Goal: Transaction & Acquisition: Purchase product/service

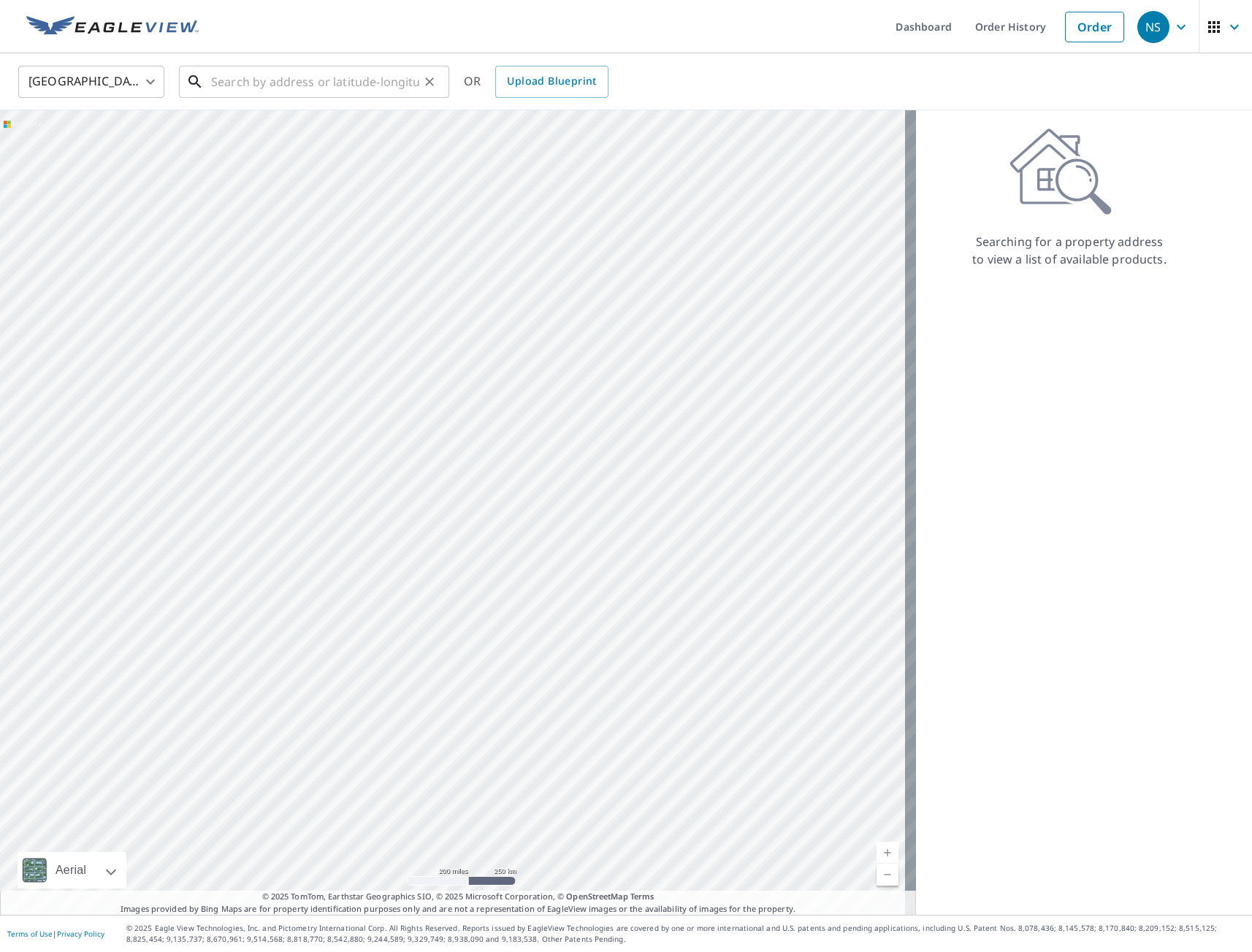
drag, startPoint x: 0, startPoint y: 0, endPoint x: 386, endPoint y: 77, distance: 393.6
paste input "[STREET_ADDRESS][PERSON_NAME]"
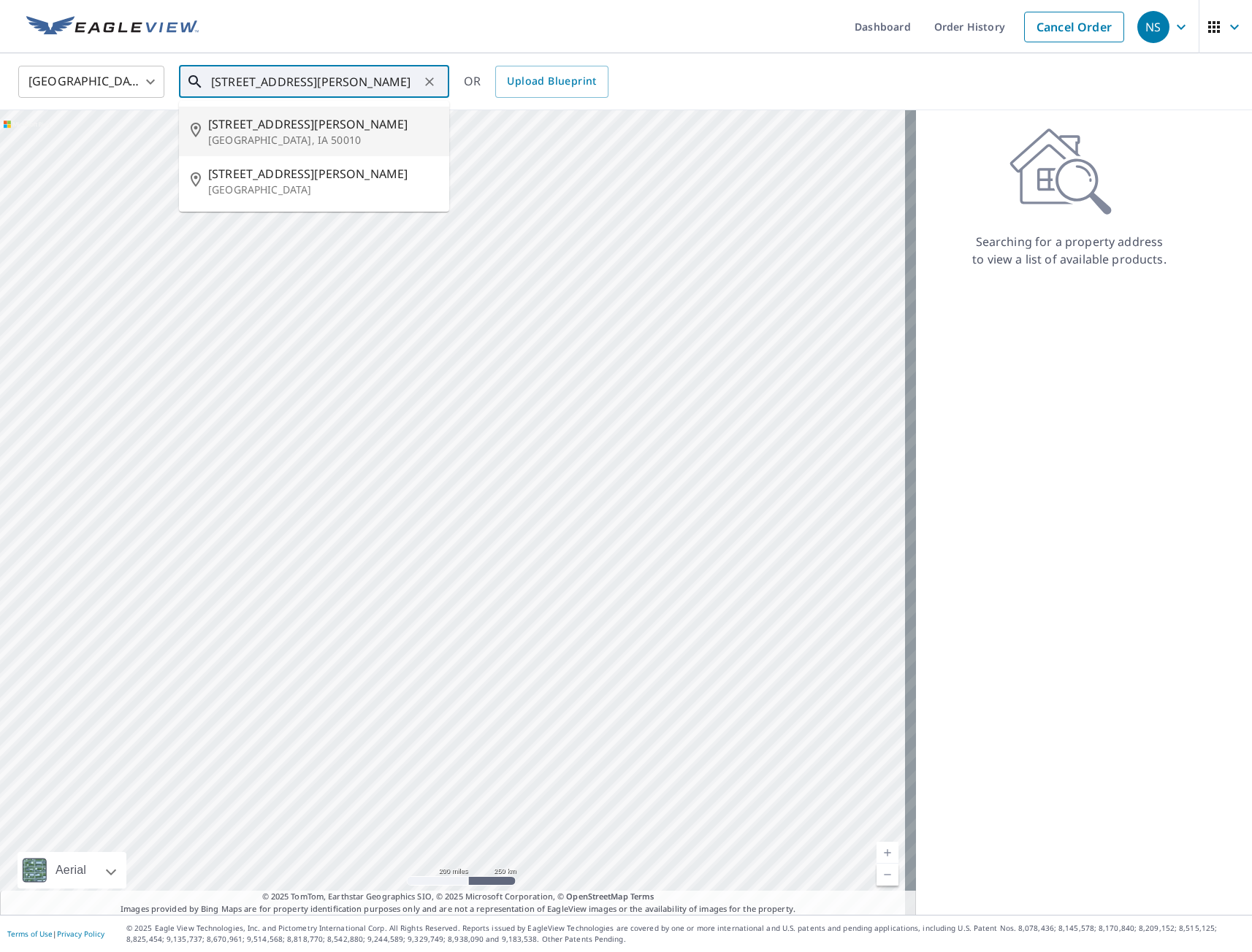
click at [254, 127] on span "[STREET_ADDRESS][PERSON_NAME]" at bounding box center [323, 124] width 230 height 18
type input "[STREET_ADDRESS][PERSON_NAME]"
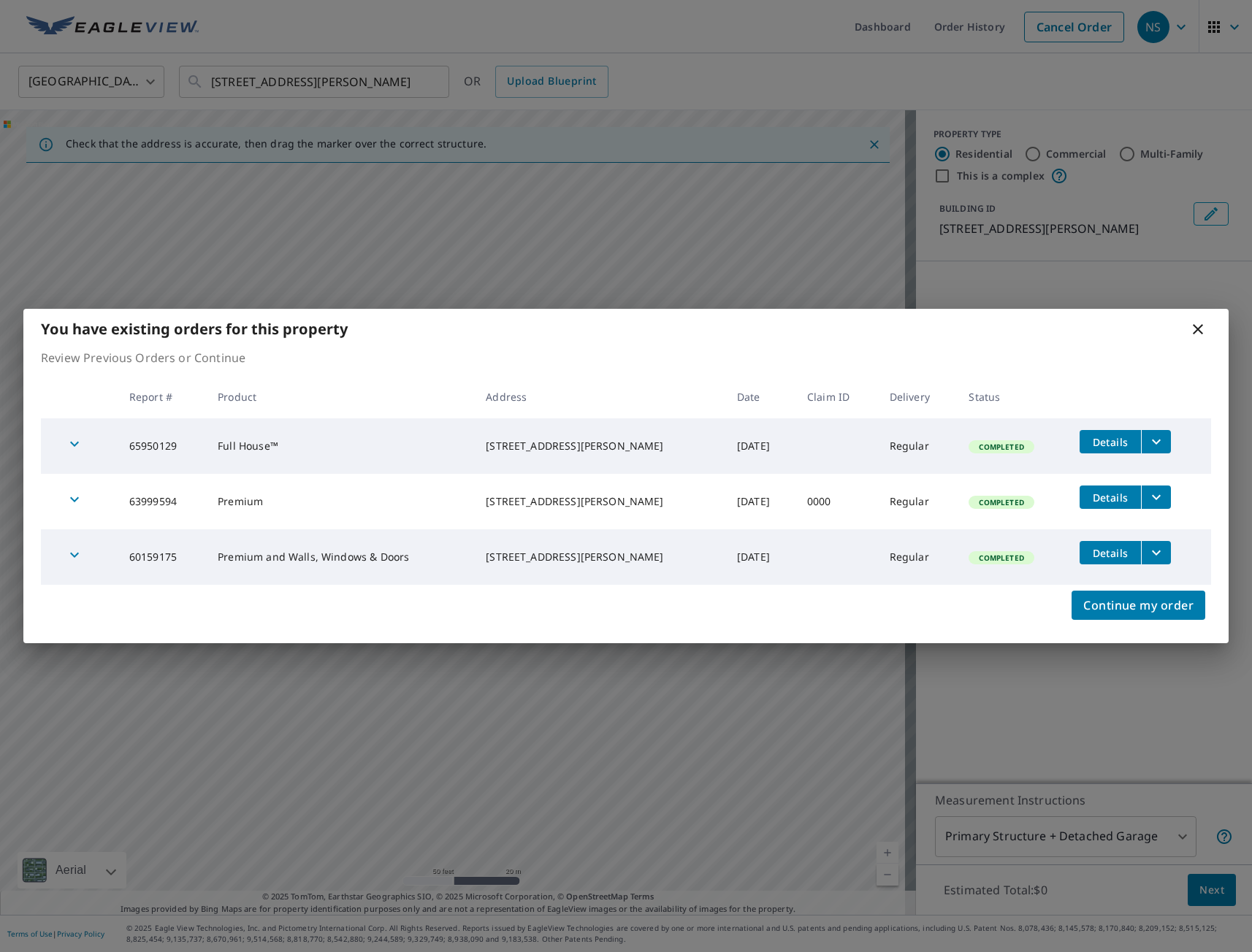
click at [1198, 331] on icon at bounding box center [1198, 329] width 18 height 18
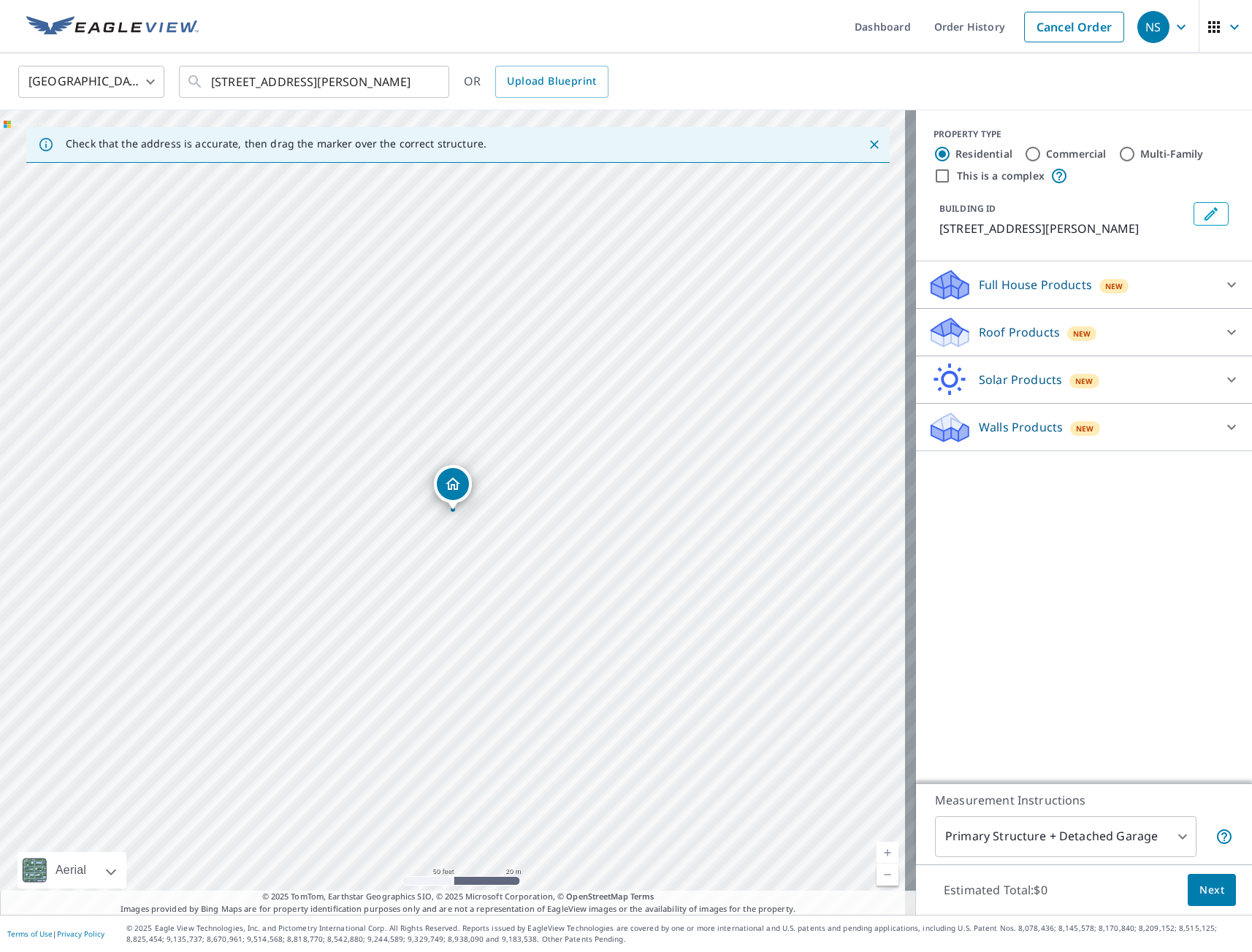
click at [1014, 285] on p "Full House Products" at bounding box center [1035, 285] width 113 height 18
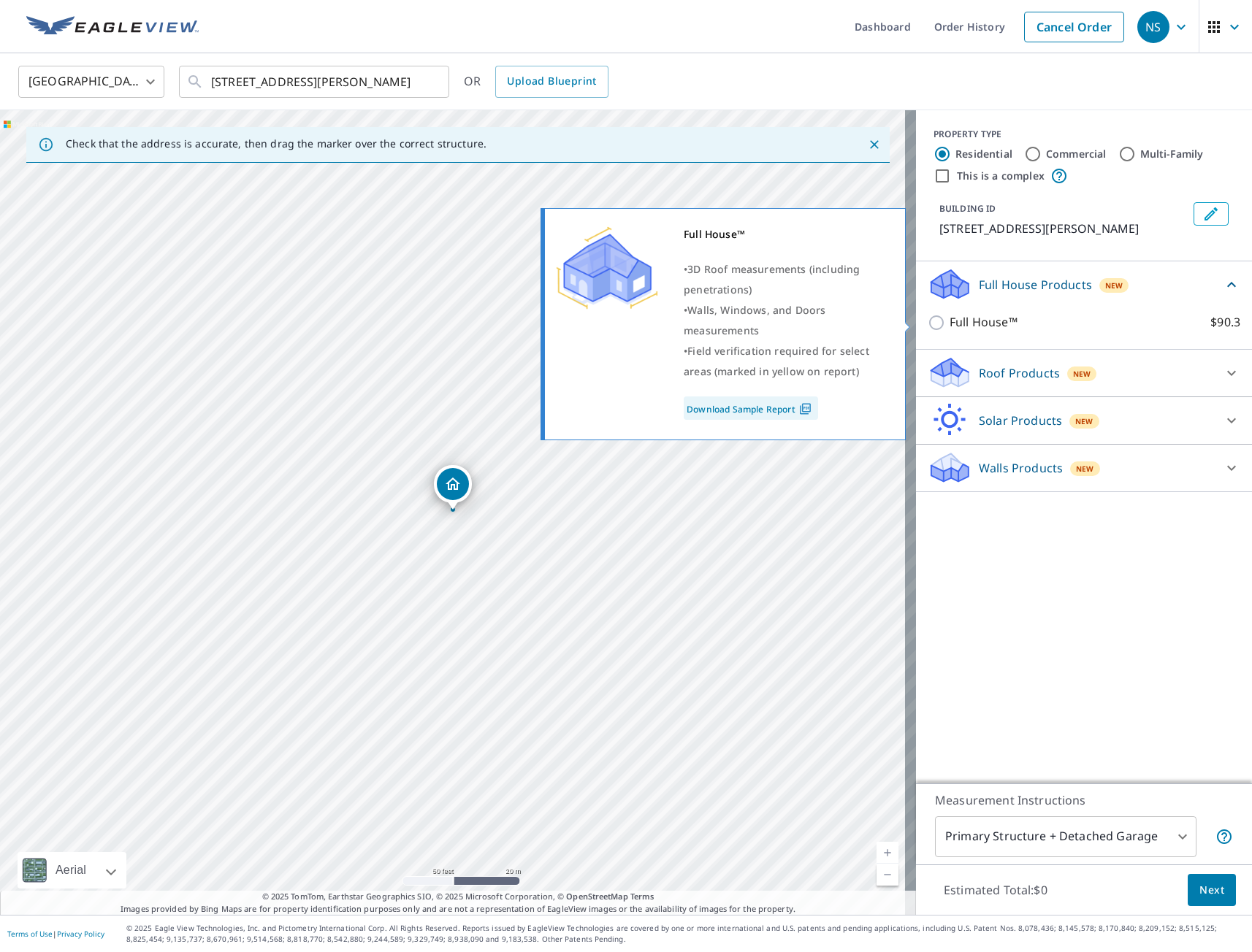
click at [928, 323] on input "Full House™ $90.3" at bounding box center [938, 323] width 22 height 18
checkbox input "true"
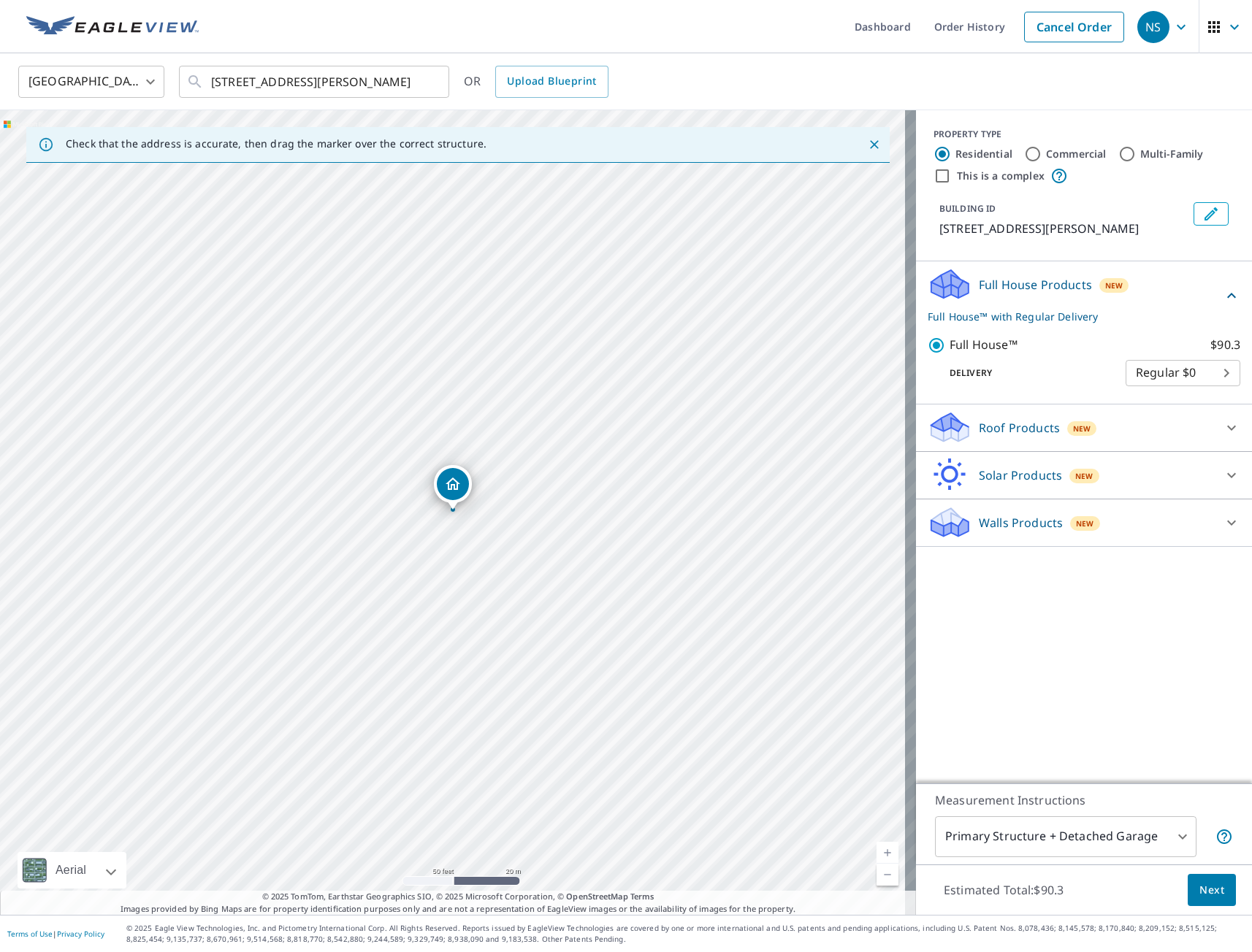
click at [1201, 895] on span "Next" at bounding box center [1211, 890] width 25 height 19
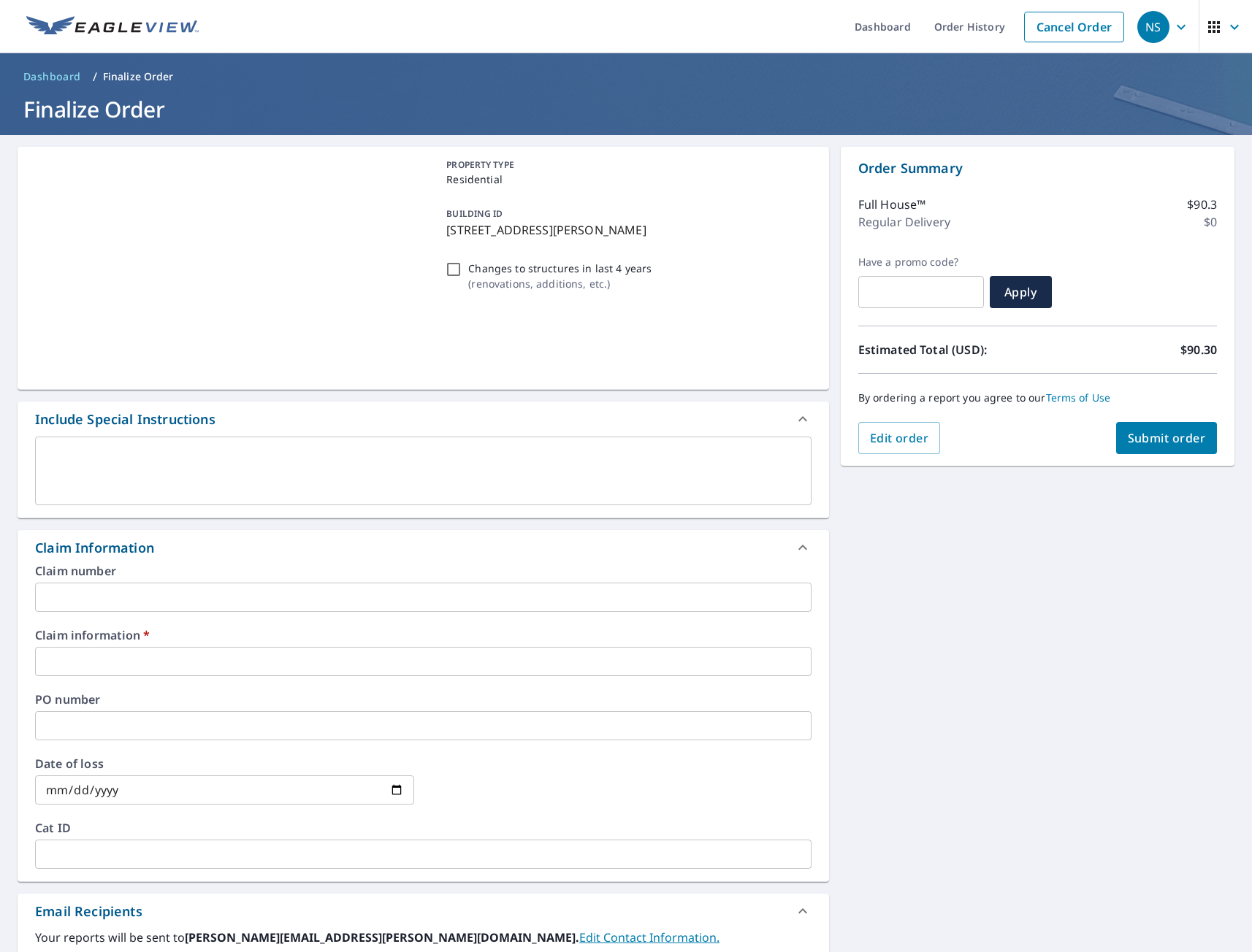
click at [113, 665] on input "text" at bounding box center [423, 661] width 777 height 29
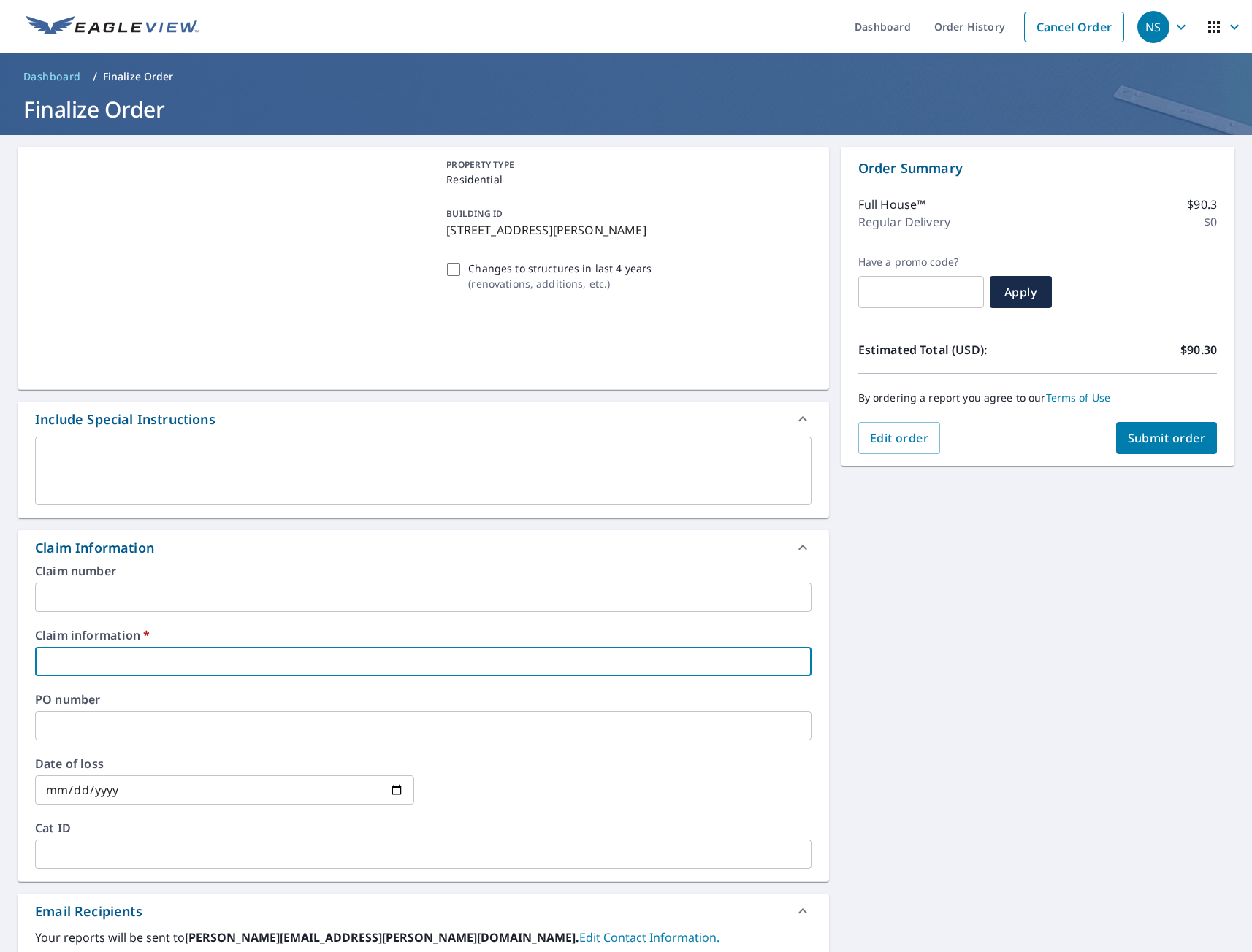
type input "tmj"
checkbox input "true"
click at [866, 725] on div "PROPERTY TYPE Residential BUILDING ID [STREET_ADDRESS][PERSON_NAME] Changes to …" at bounding box center [626, 670] width 1252 height 1071
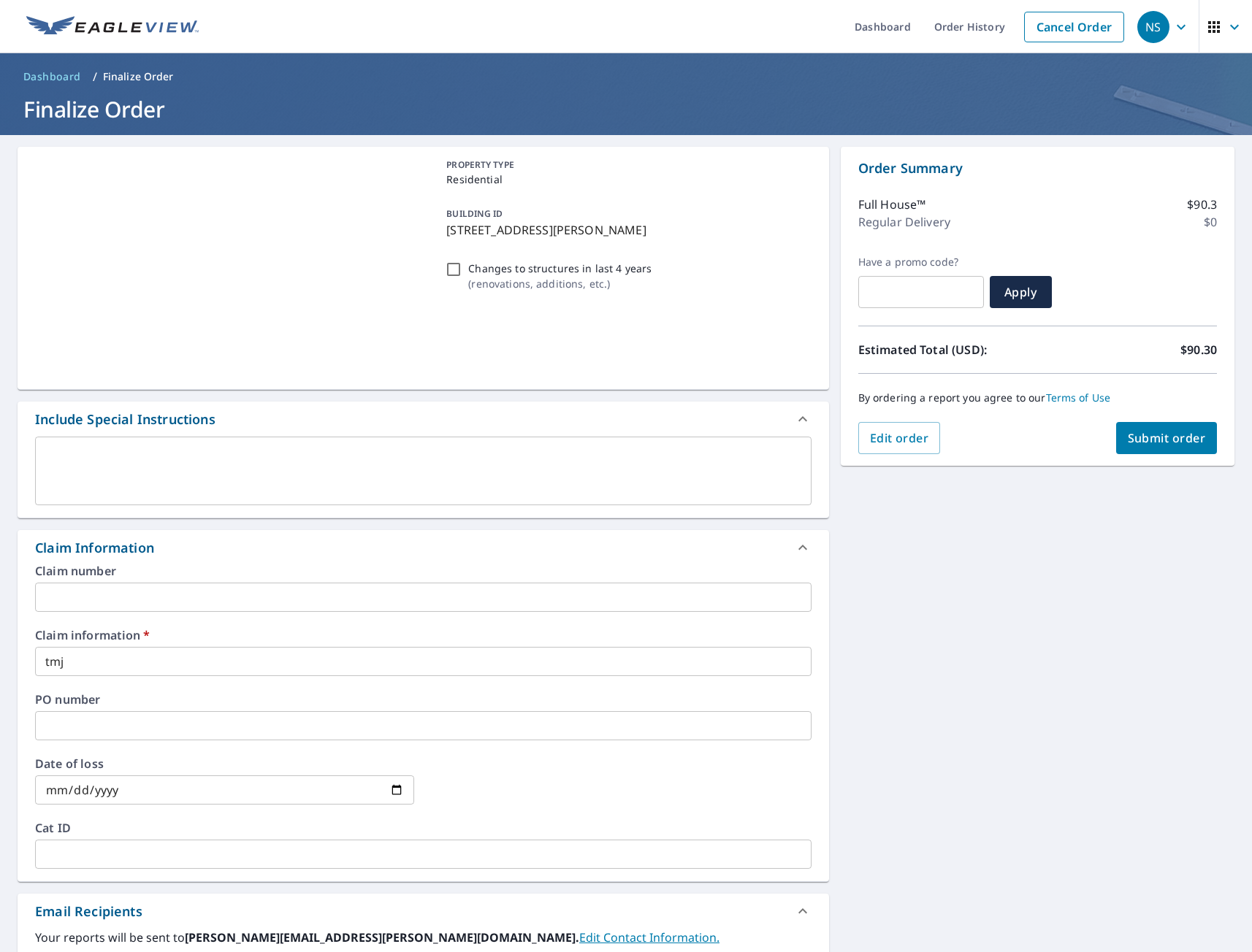
scroll to position [291, 0]
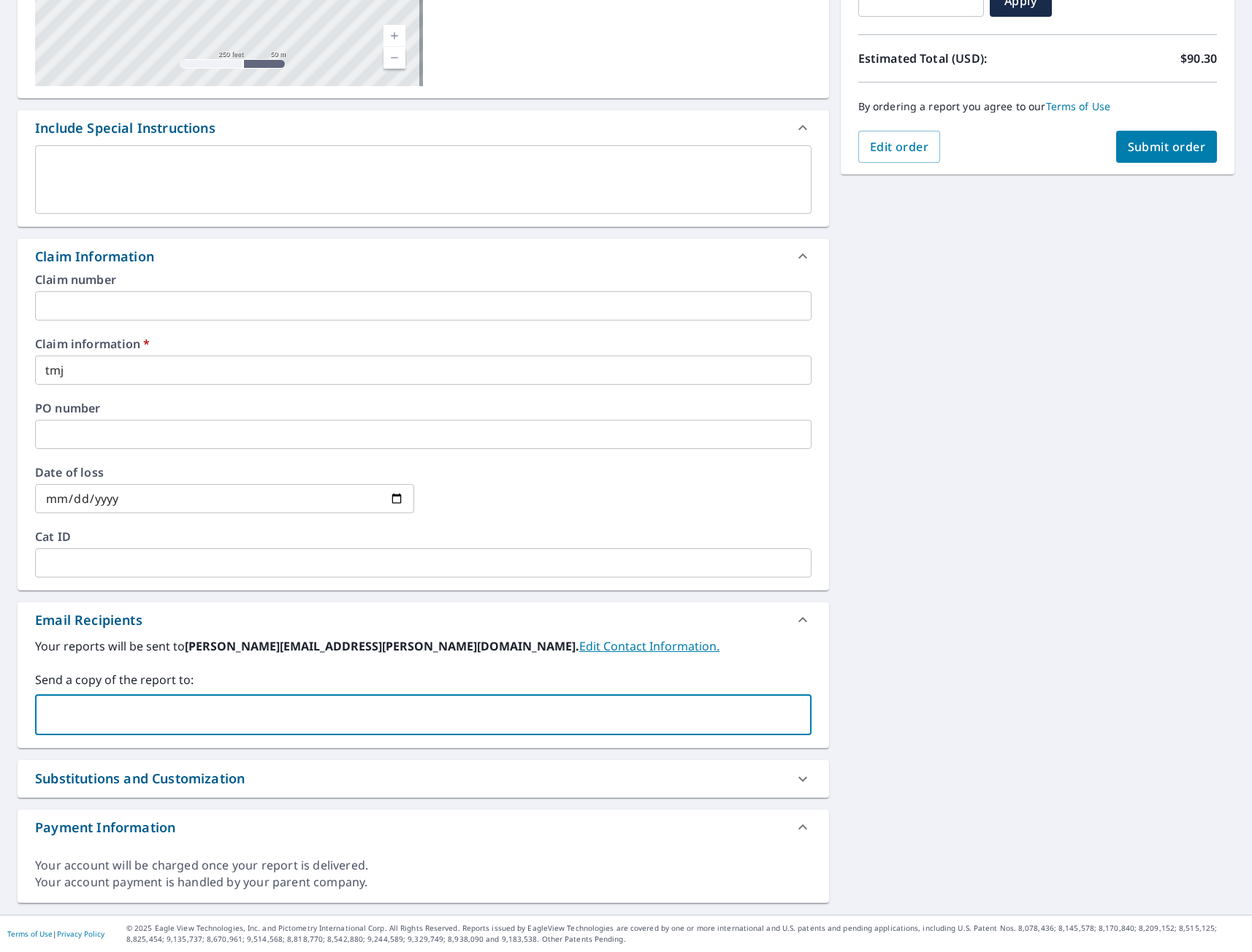
click at [168, 725] on input "text" at bounding box center [412, 714] width 742 height 28
type input "[EMAIL_ADDRESS][DOMAIN_NAME]"
click at [969, 371] on div "[STREET_ADDRESS][PERSON_NAME] A standard road map Aerial A detailed look from a…" at bounding box center [626, 379] width 1252 height 1071
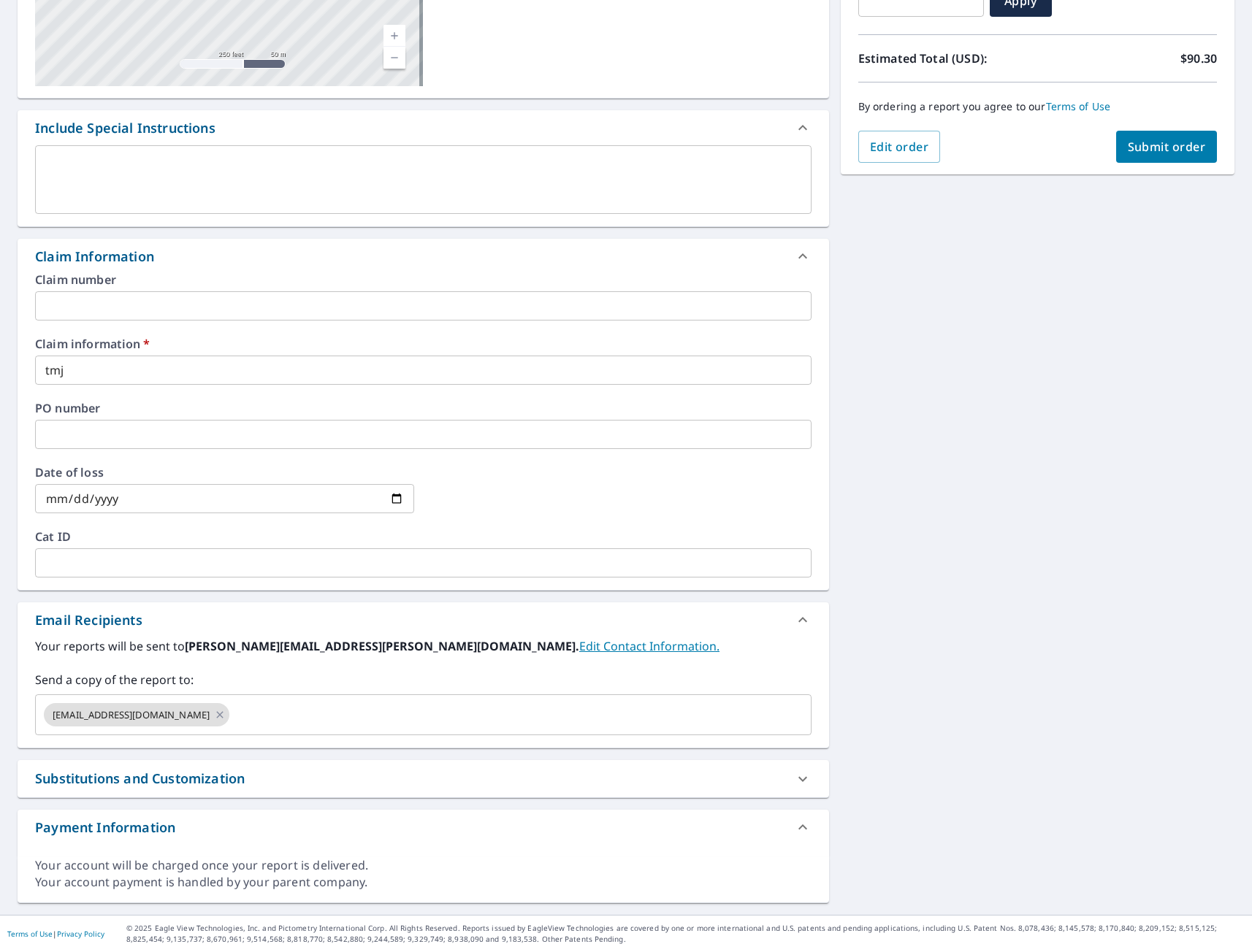
click at [1137, 150] on span "Submit order" at bounding box center [1166, 147] width 78 height 16
checkbox input "true"
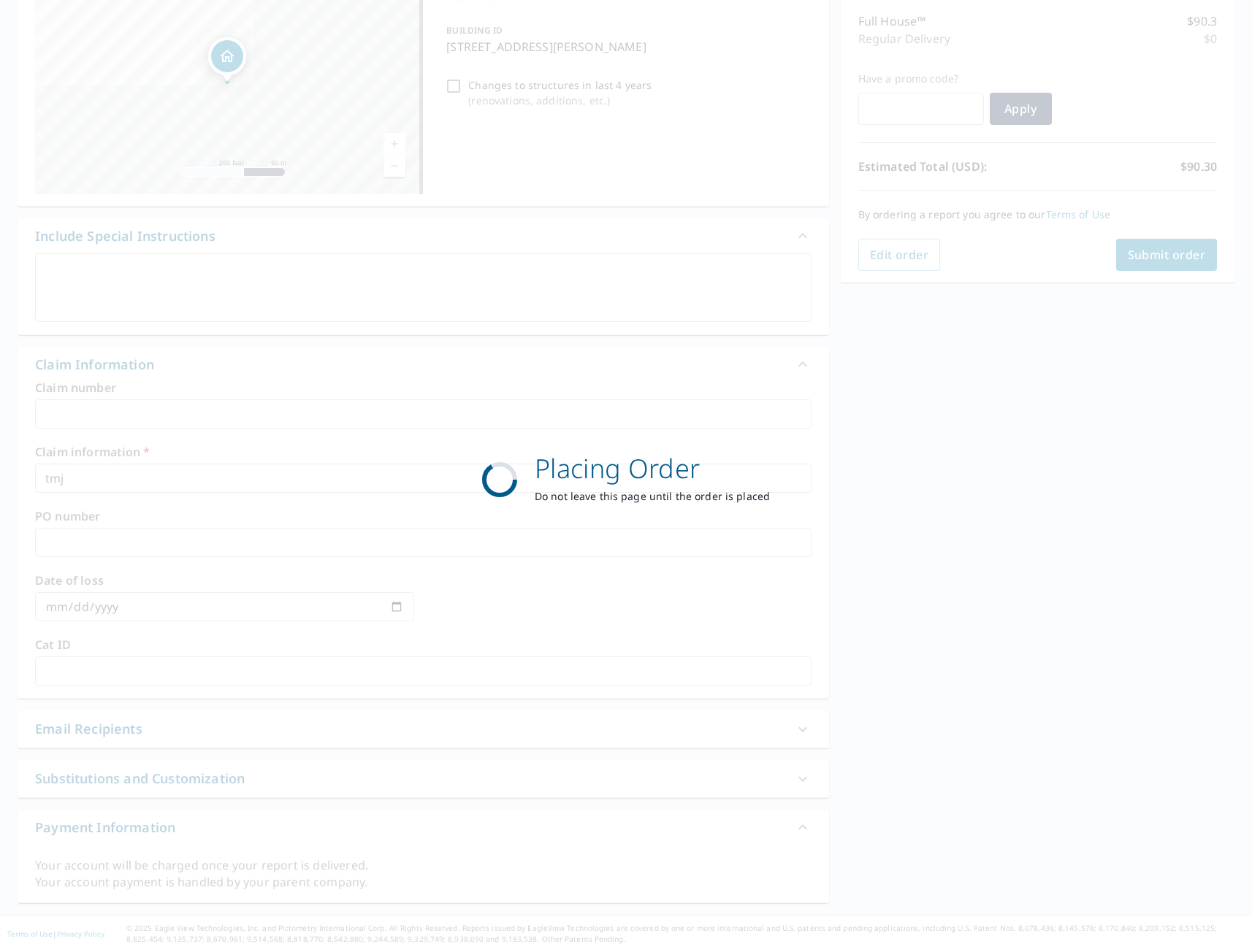
scroll to position [183, 0]
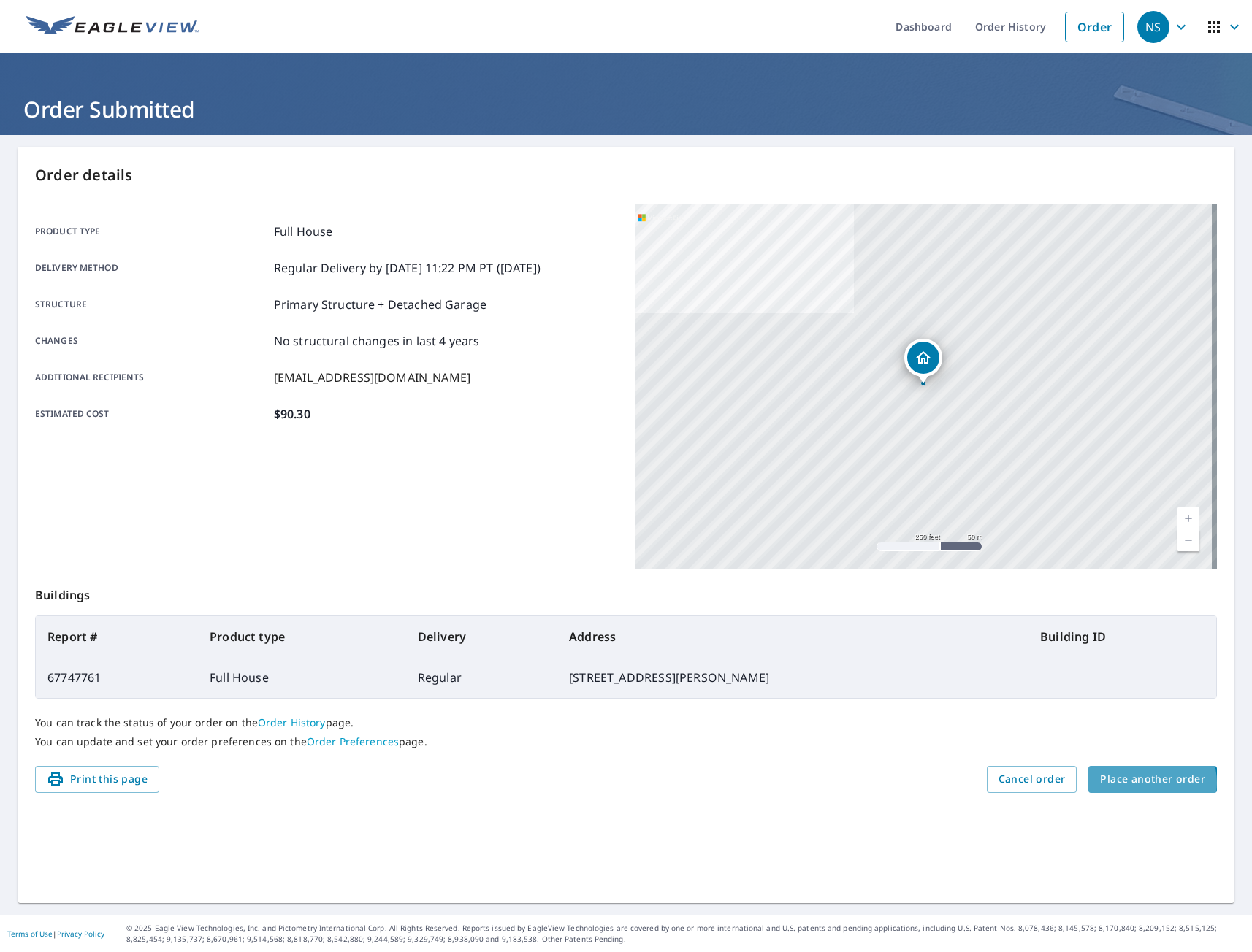
click at [1139, 783] on span "Place another order" at bounding box center [1152, 779] width 105 height 19
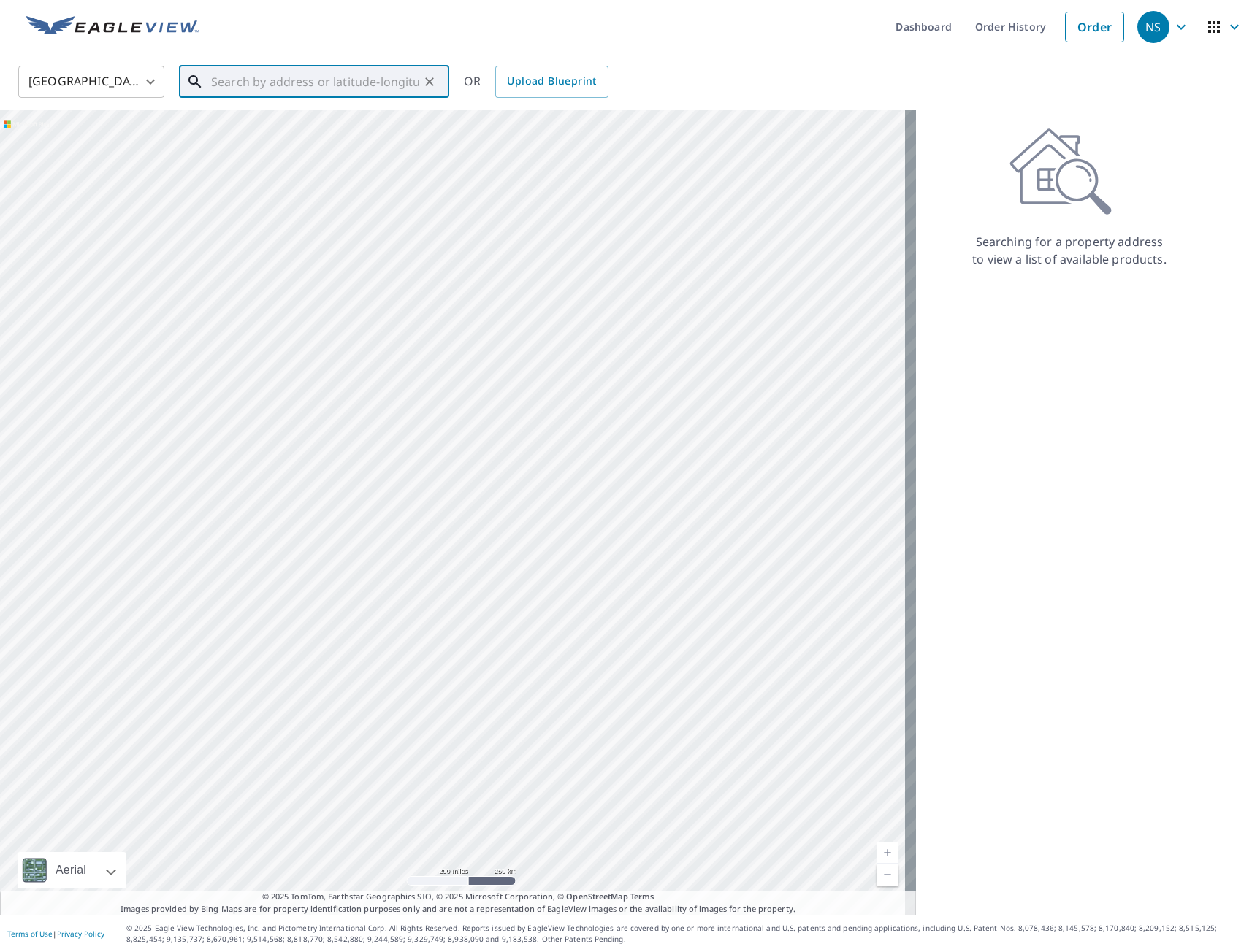
paste input "[STREET_ADDRESS]"
click at [265, 135] on p "[GEOGRAPHIC_DATA], IA 50010" at bounding box center [323, 140] width 230 height 15
type input "[STREET_ADDRESS]"
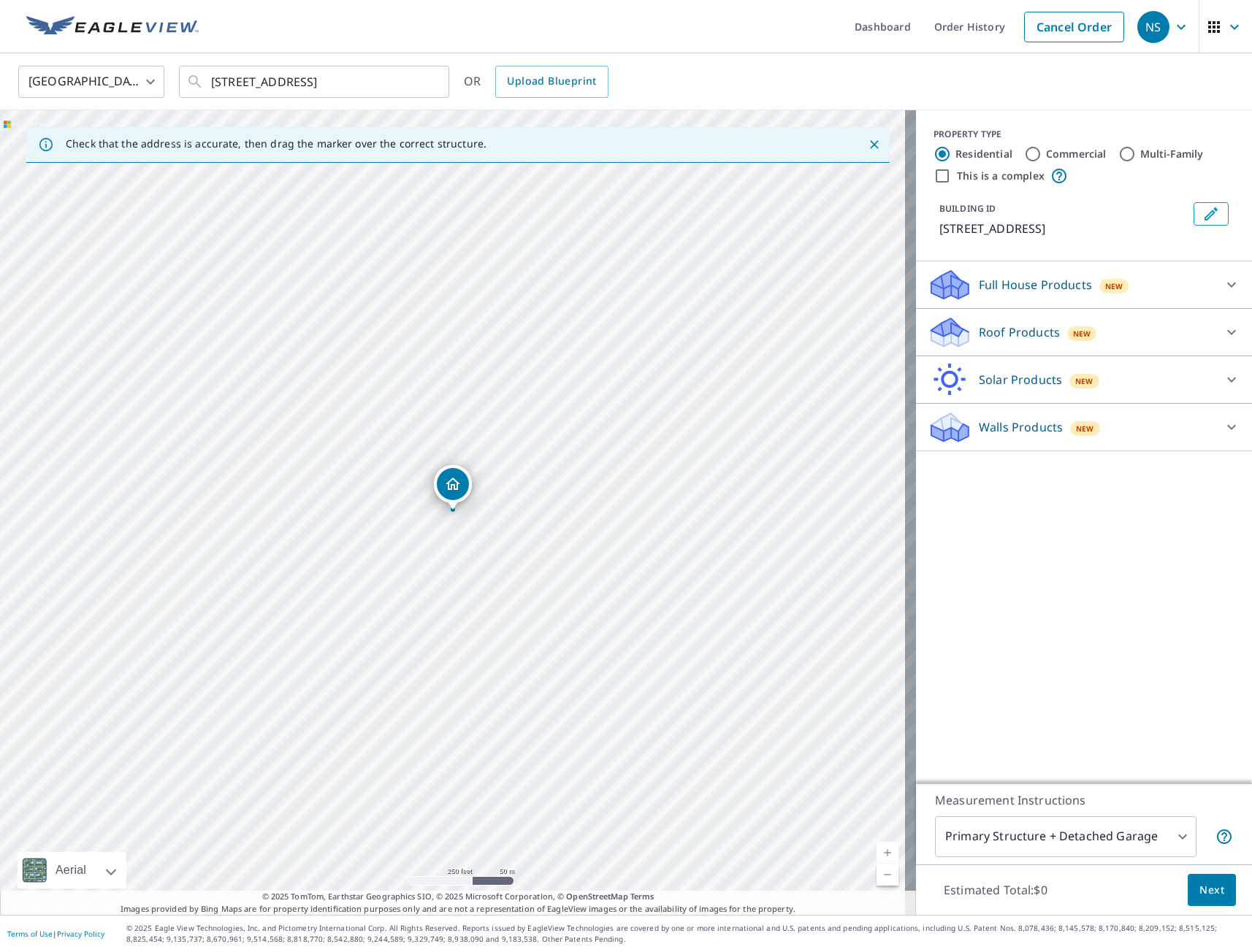
click at [1025, 287] on p "Full House Products" at bounding box center [1035, 285] width 113 height 18
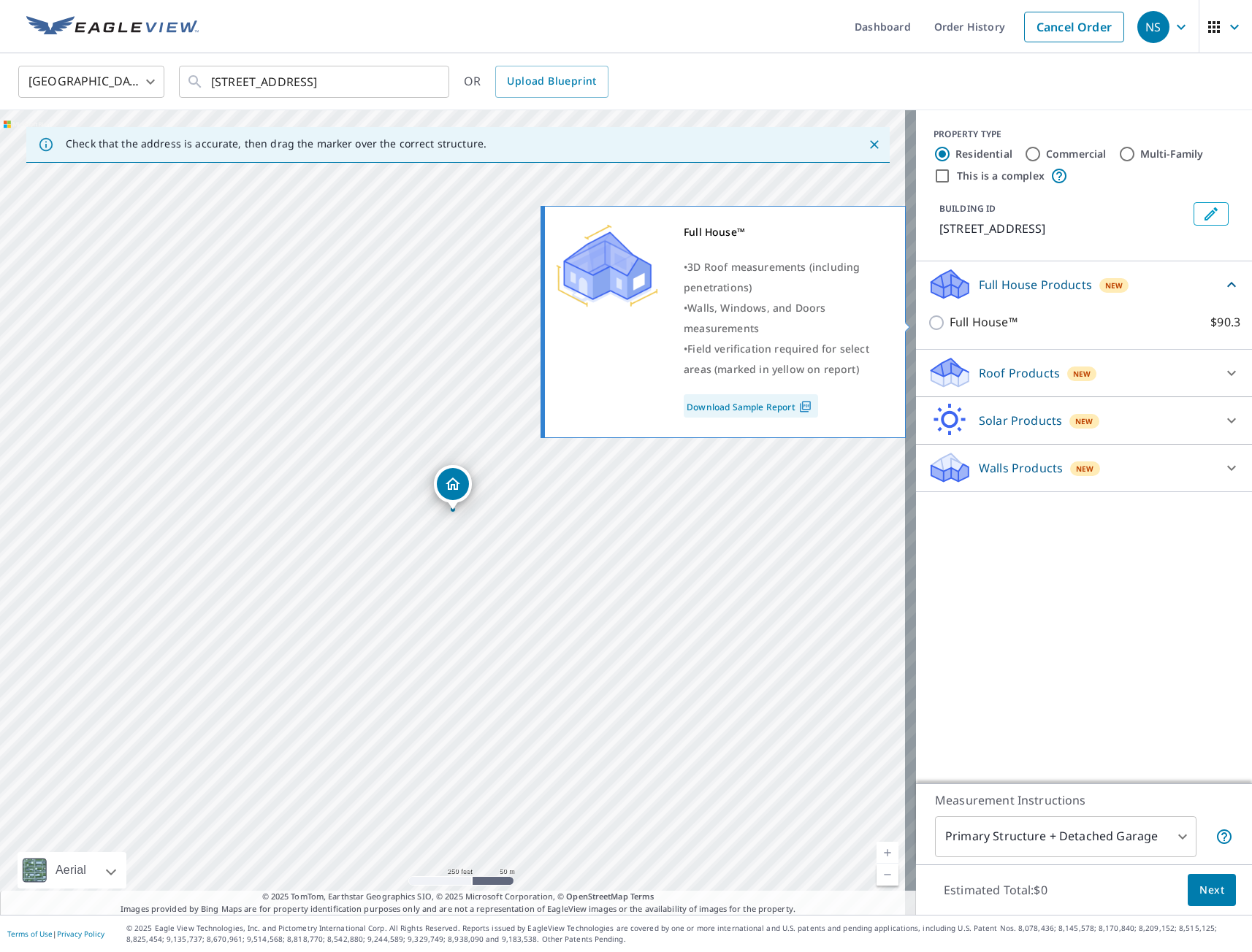
click at [928, 326] on input "Full House™ $90.3" at bounding box center [938, 323] width 22 height 18
checkbox input "true"
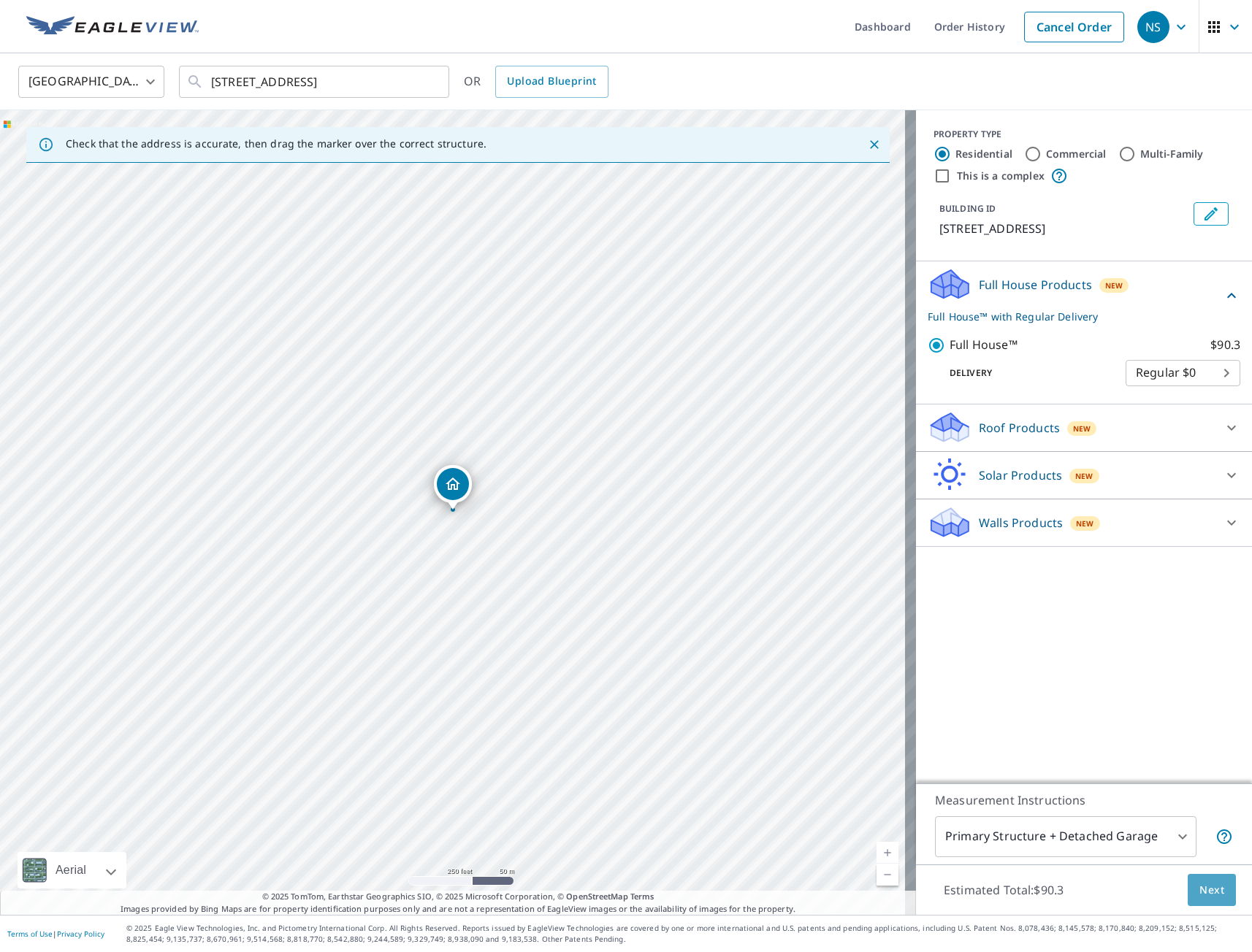
click at [1201, 888] on span "Next" at bounding box center [1211, 890] width 25 height 19
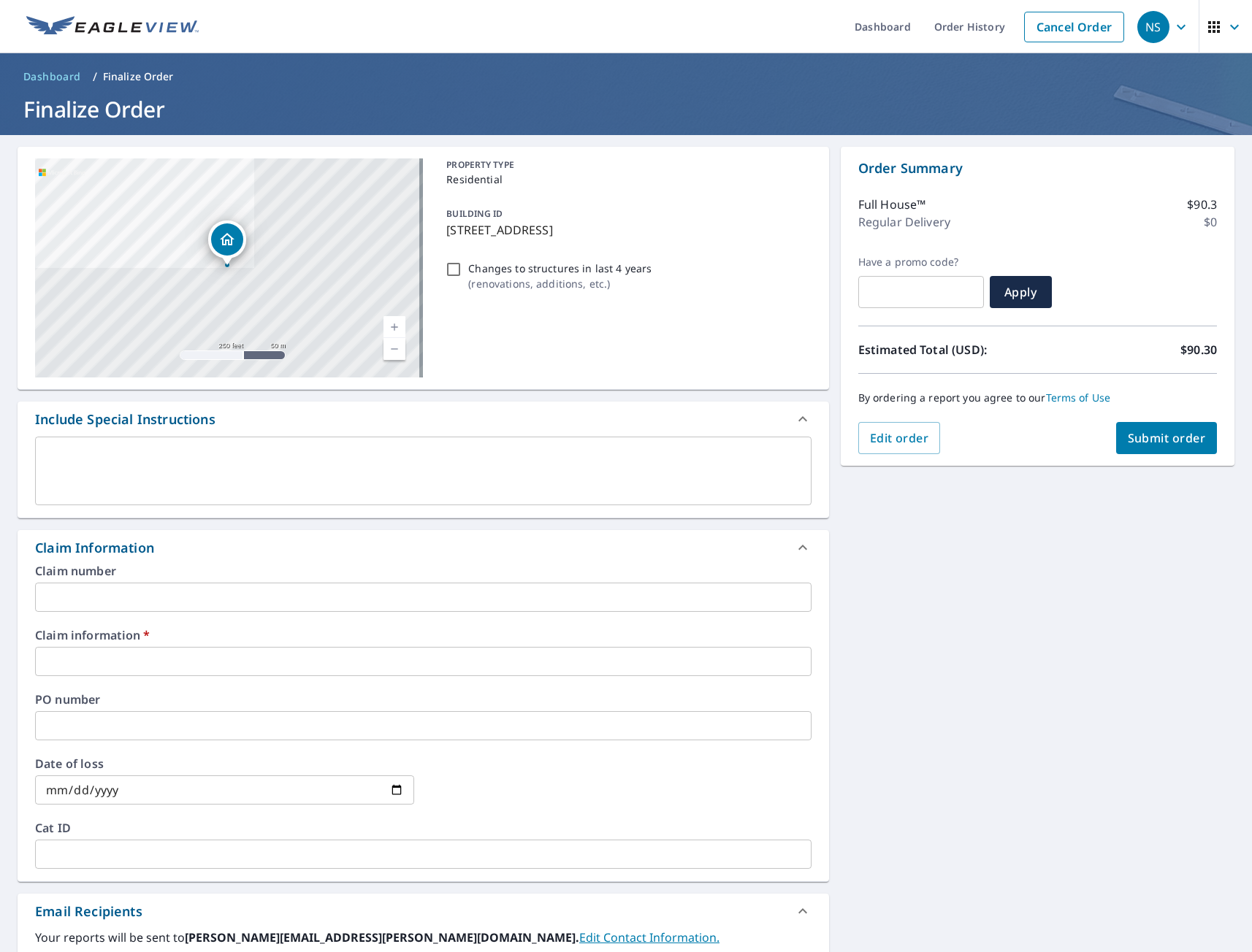
click at [178, 667] on input "text" at bounding box center [423, 661] width 777 height 29
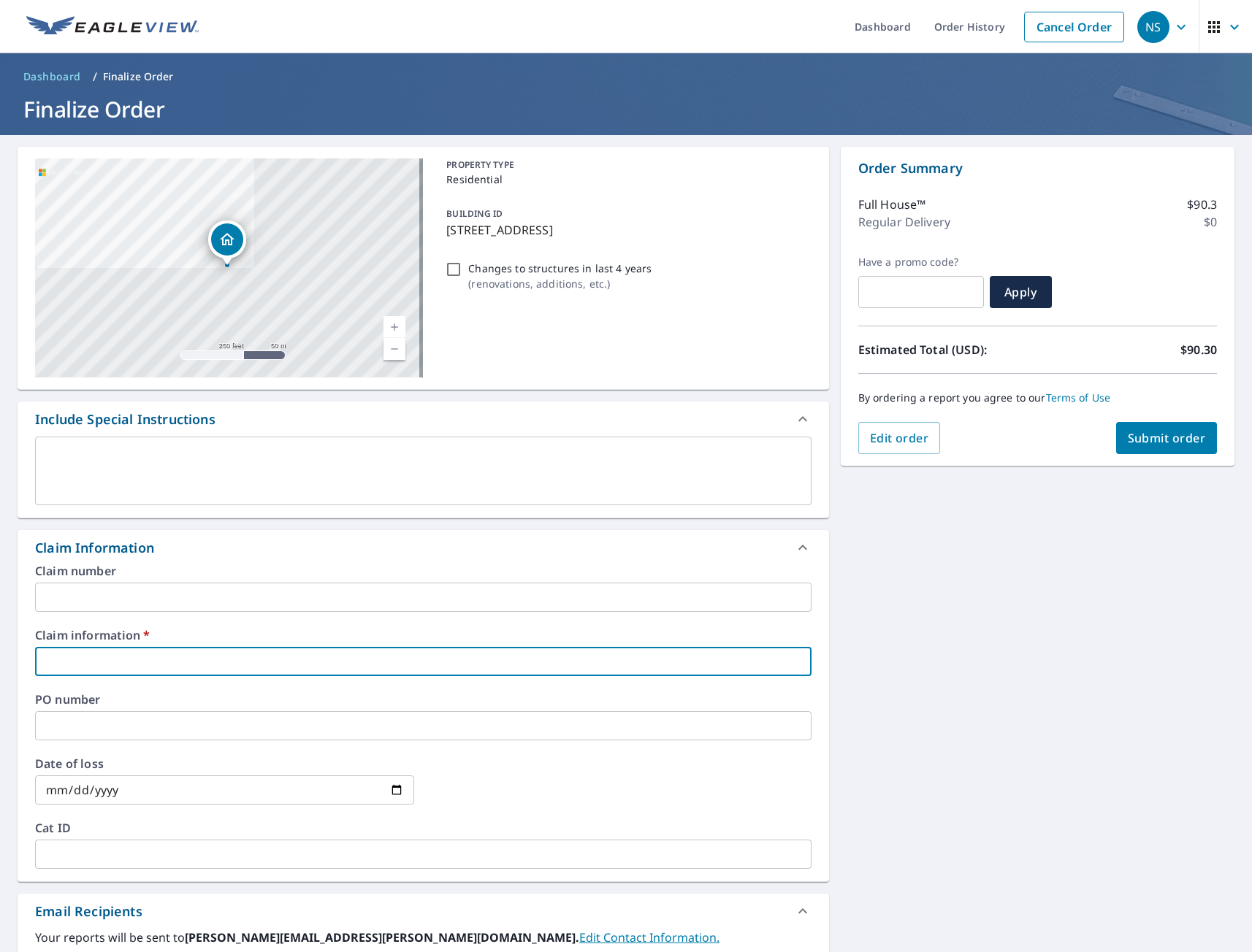
type input "tmj"
checkbox input "true"
click at [990, 744] on div "[STREET_ADDRESS] A standard road map Aerial A detailed look from above Labels L…" at bounding box center [626, 670] width 1252 height 1071
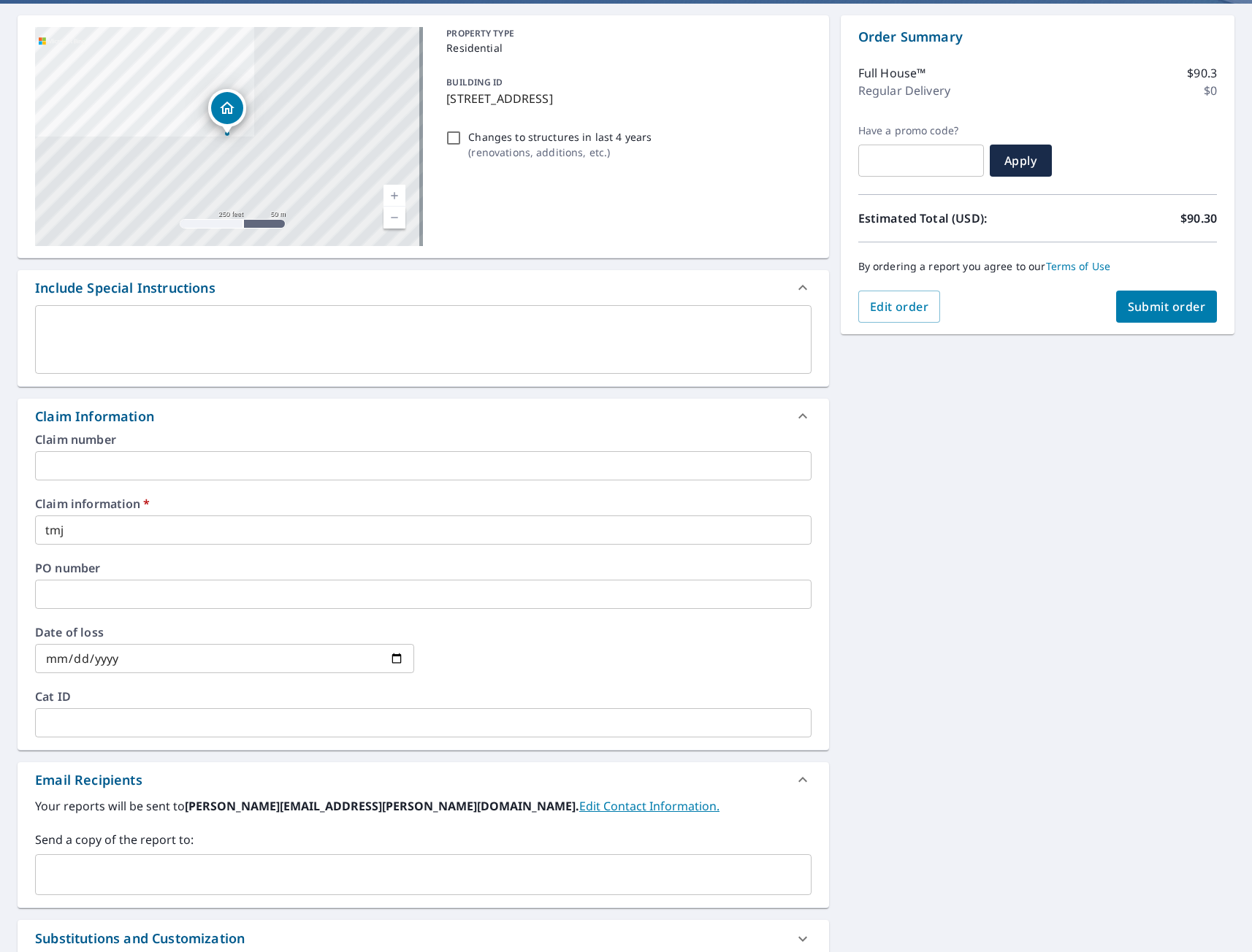
scroll to position [291, 0]
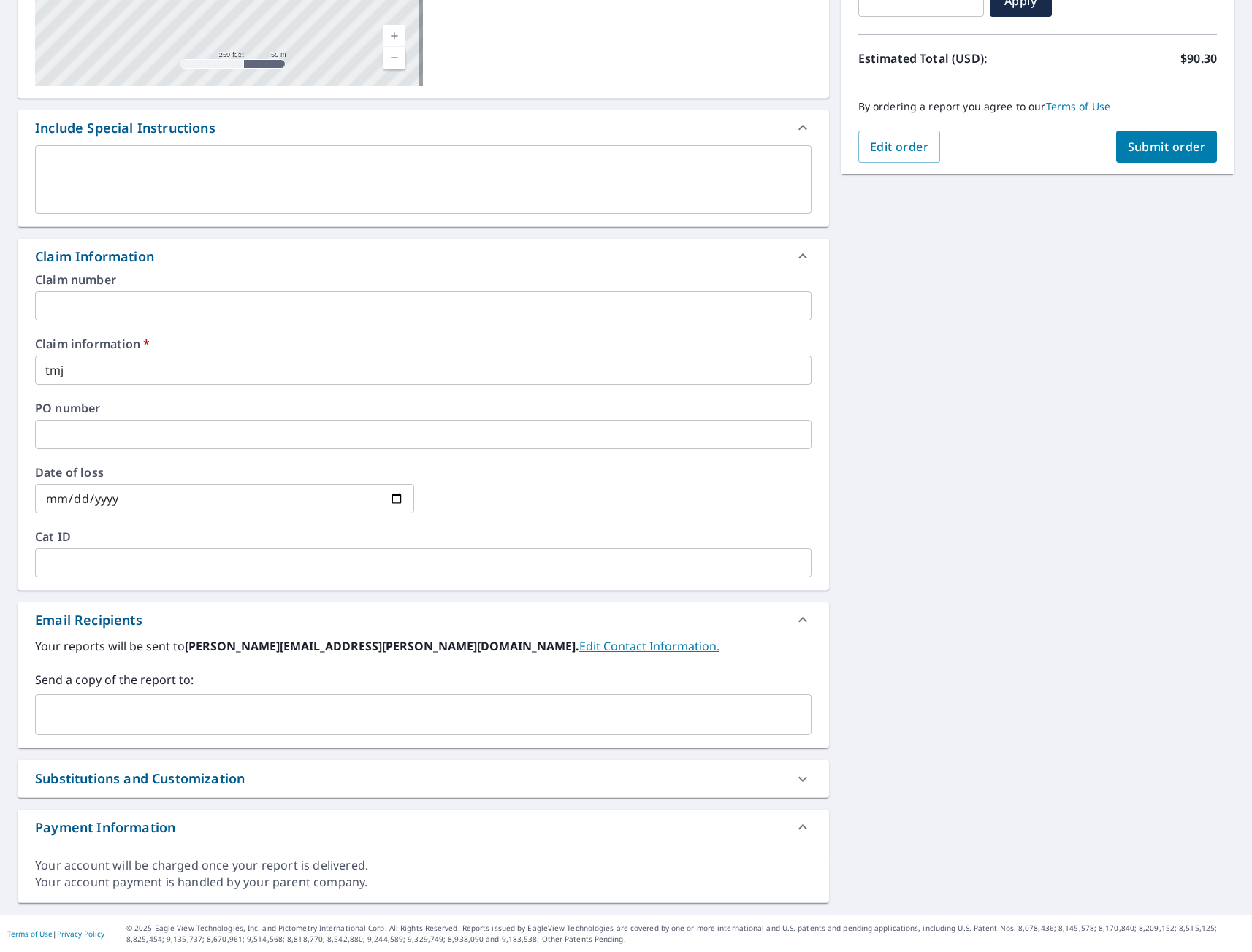
click at [200, 716] on input "text" at bounding box center [412, 714] width 742 height 28
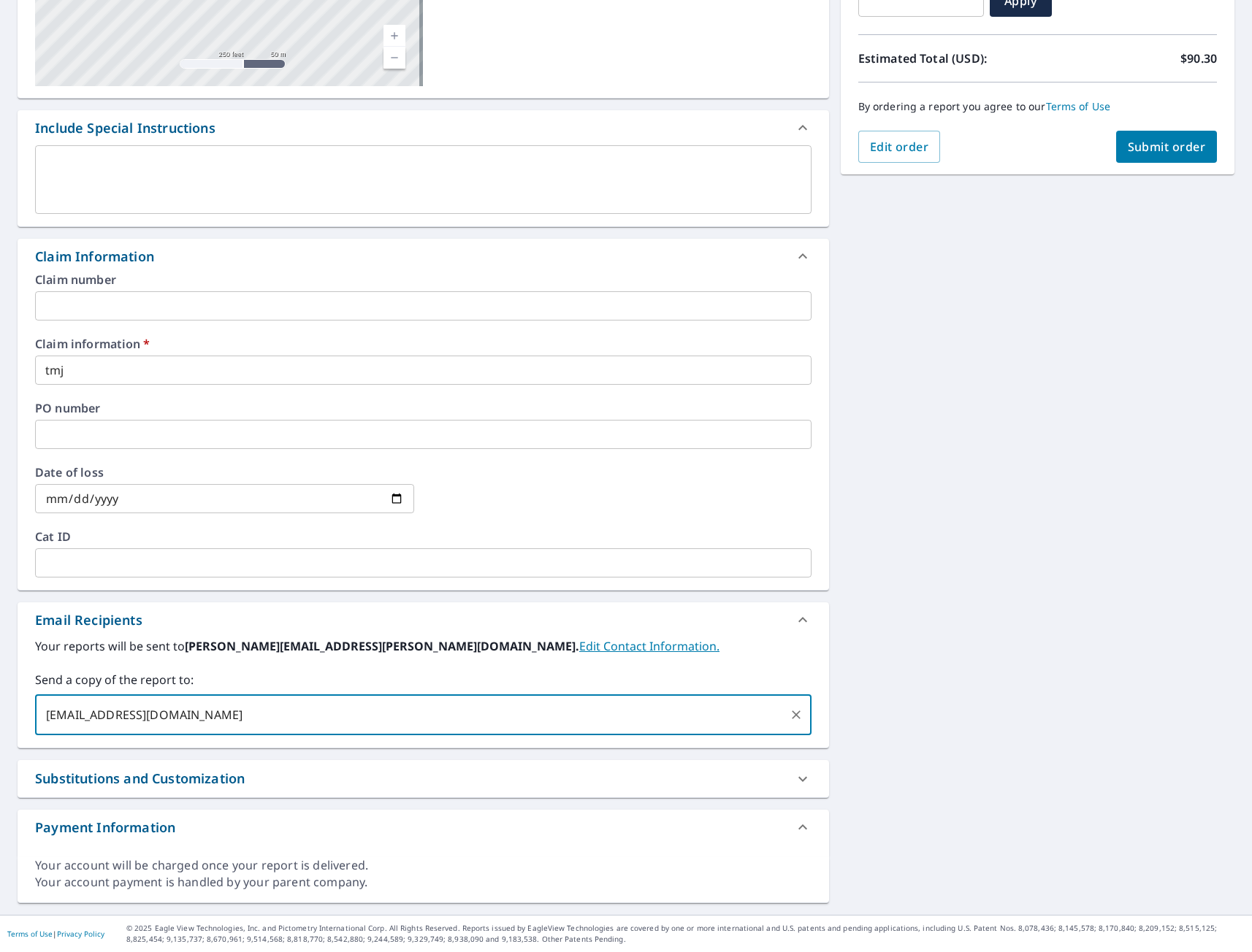
type input "[EMAIL_ADDRESS][DOMAIN_NAME]"
click at [1149, 151] on span "Submit order" at bounding box center [1166, 147] width 78 height 16
checkbox input "true"
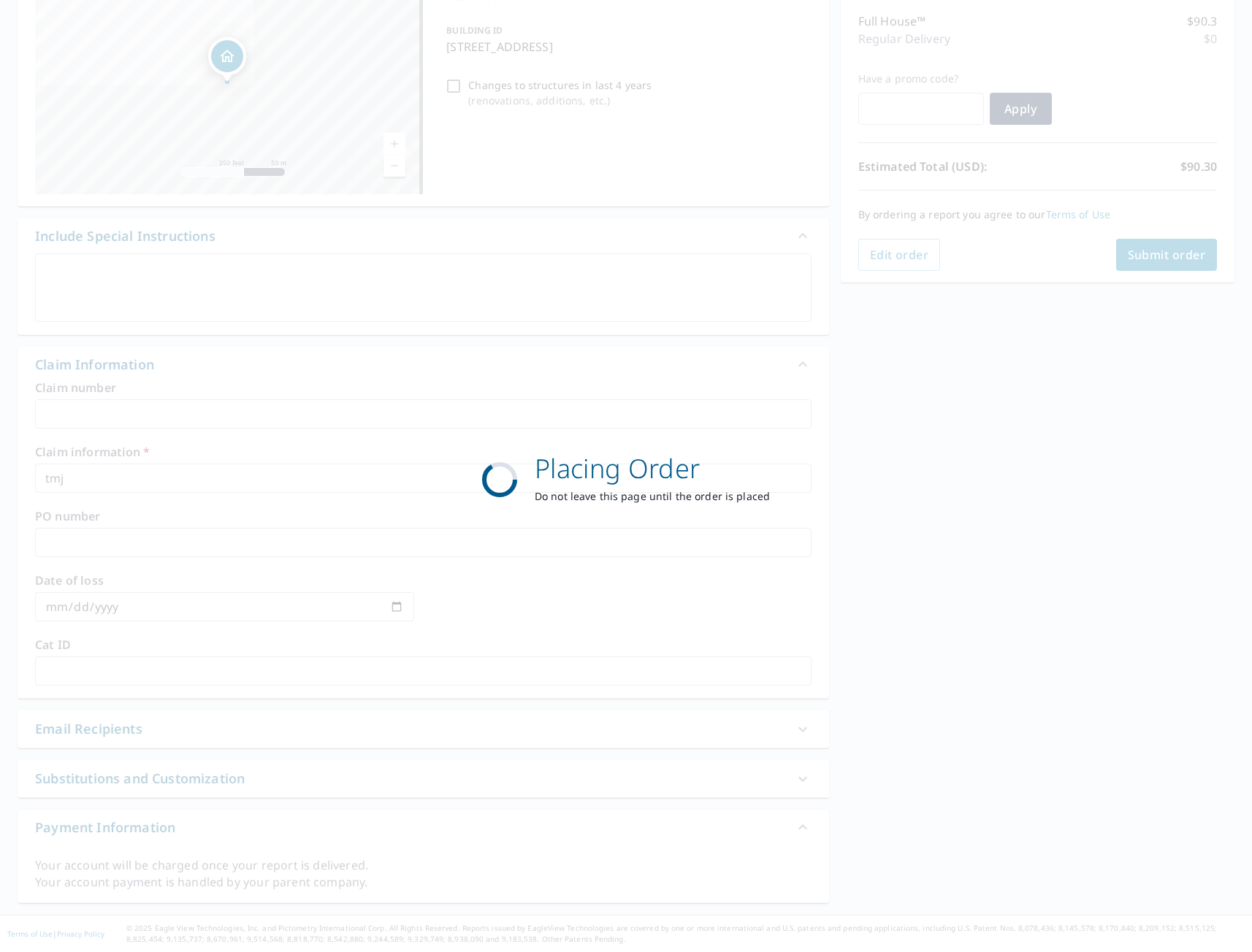
scroll to position [183, 0]
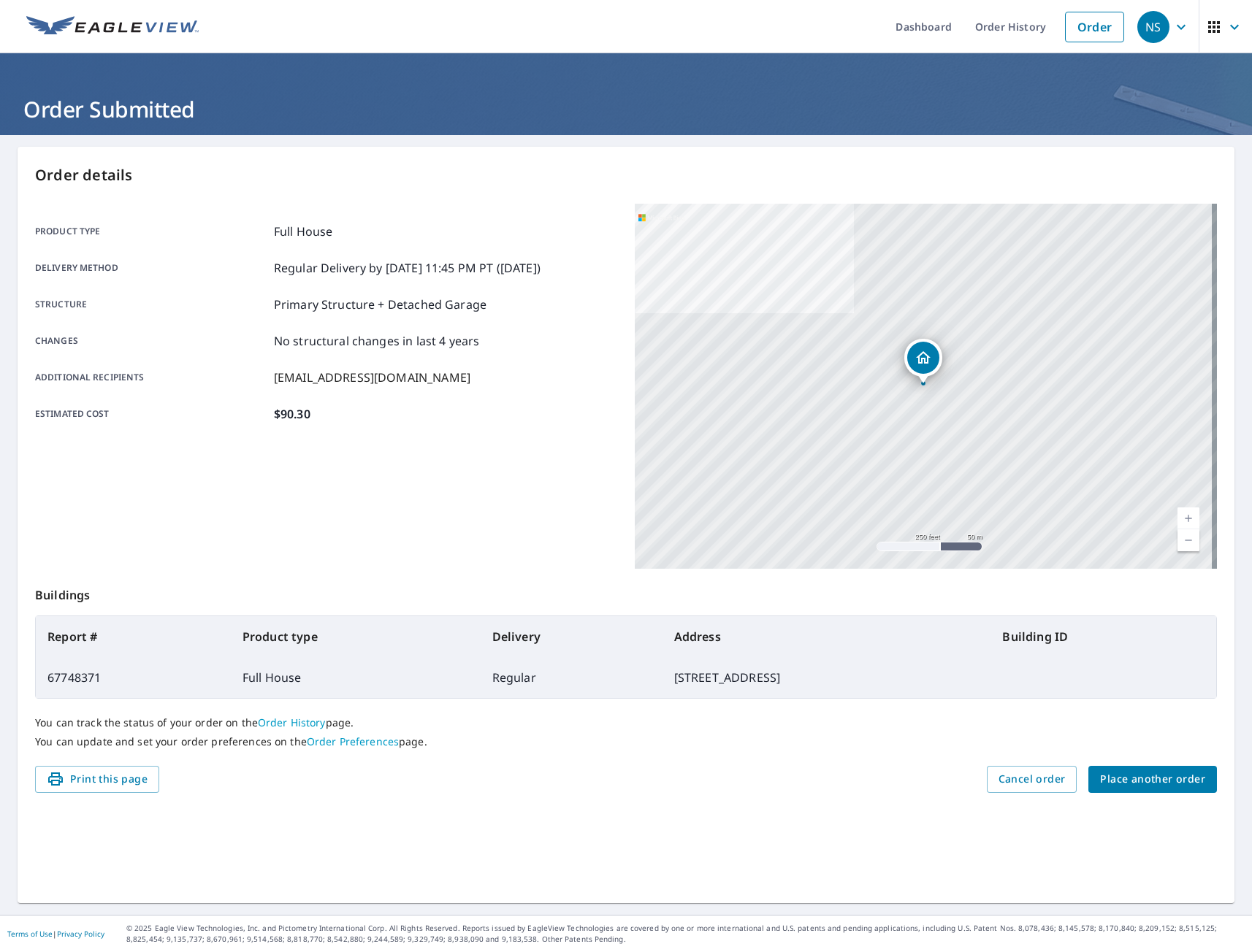
click at [1167, 789] on button "Place another order" at bounding box center [1152, 779] width 128 height 27
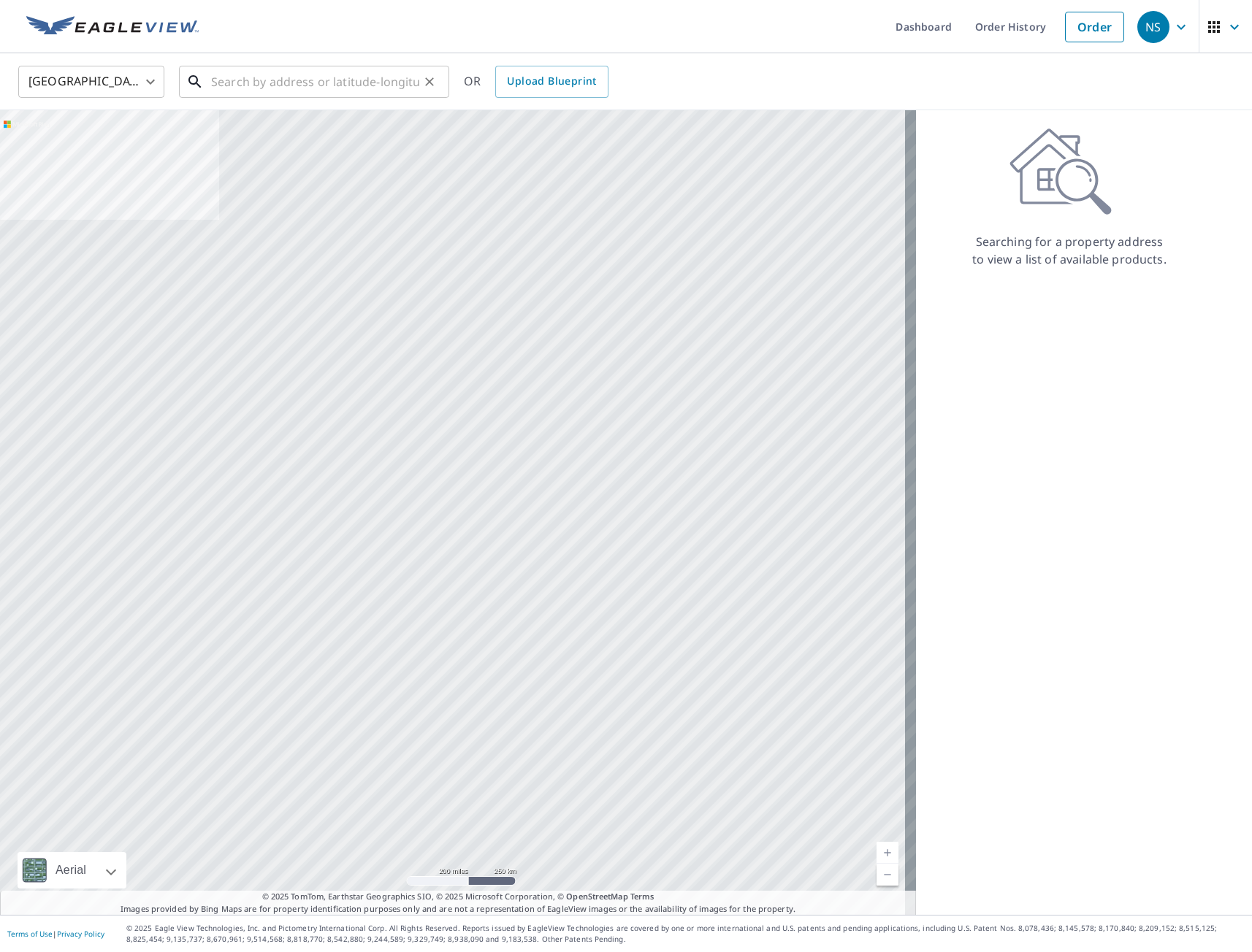
click at [280, 86] on input "text" at bounding box center [314, 81] width 208 height 41
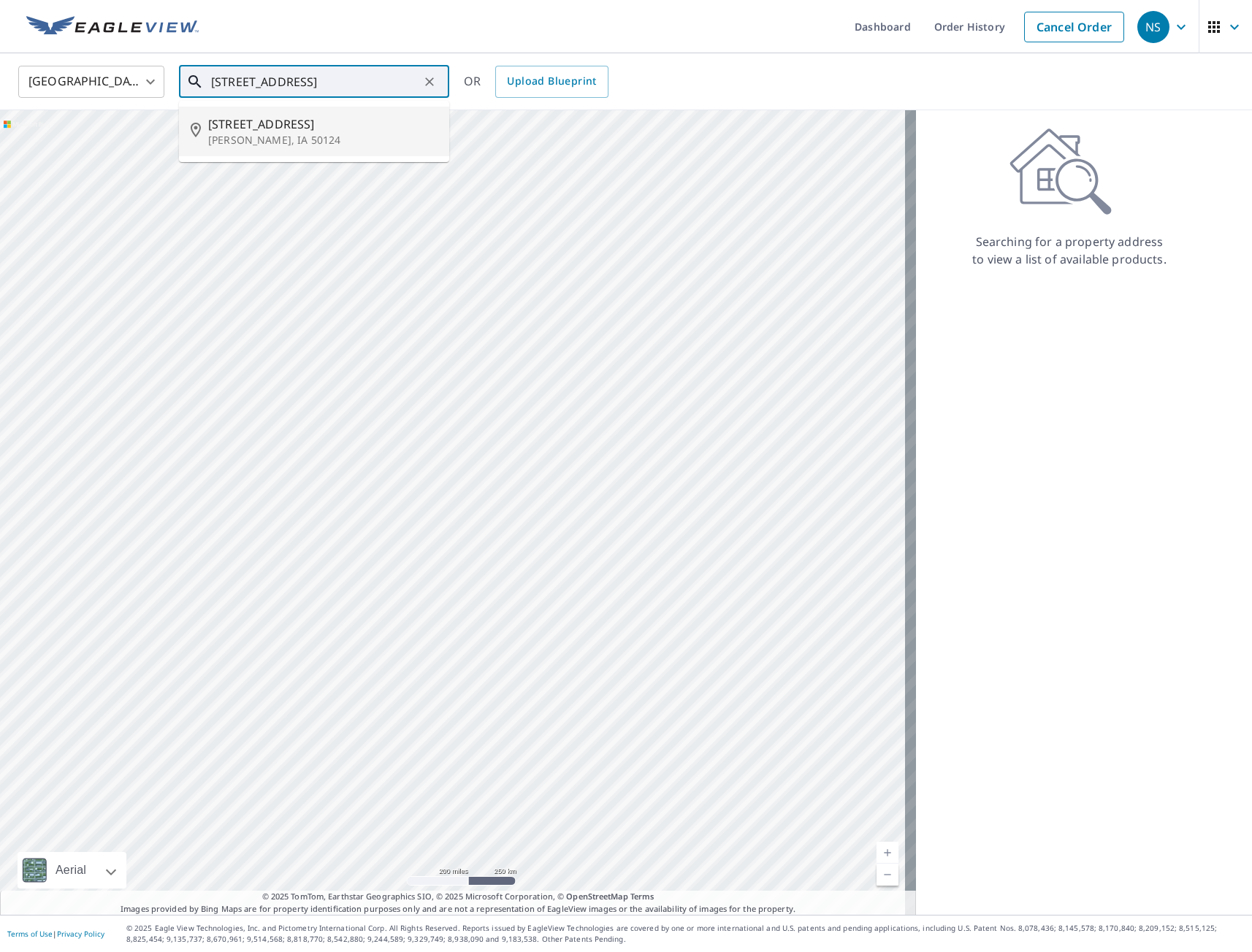
click at [282, 129] on span "[STREET_ADDRESS]" at bounding box center [323, 124] width 230 height 18
type input "[STREET_ADDRESS]"
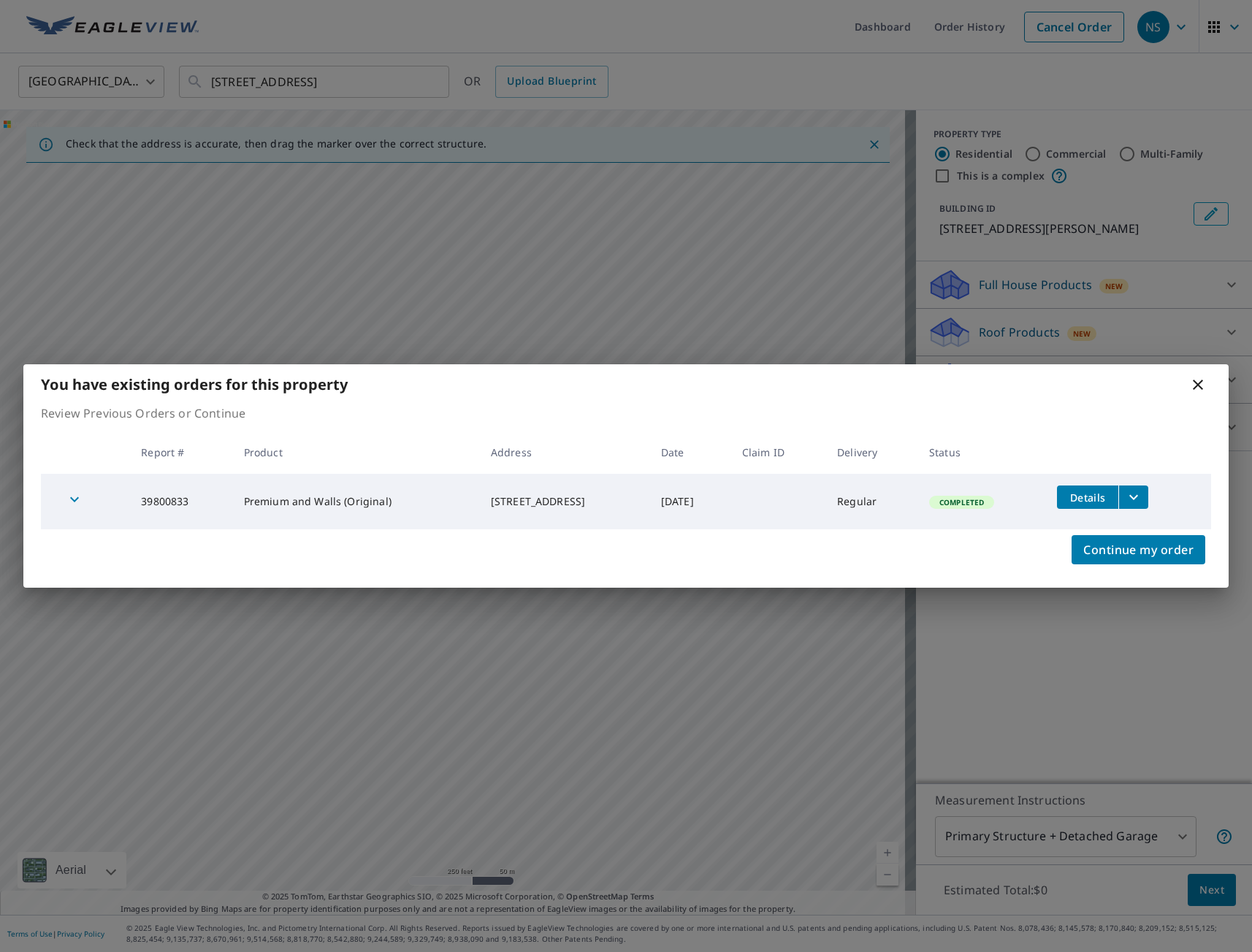
click at [1201, 384] on icon at bounding box center [1198, 385] width 18 height 18
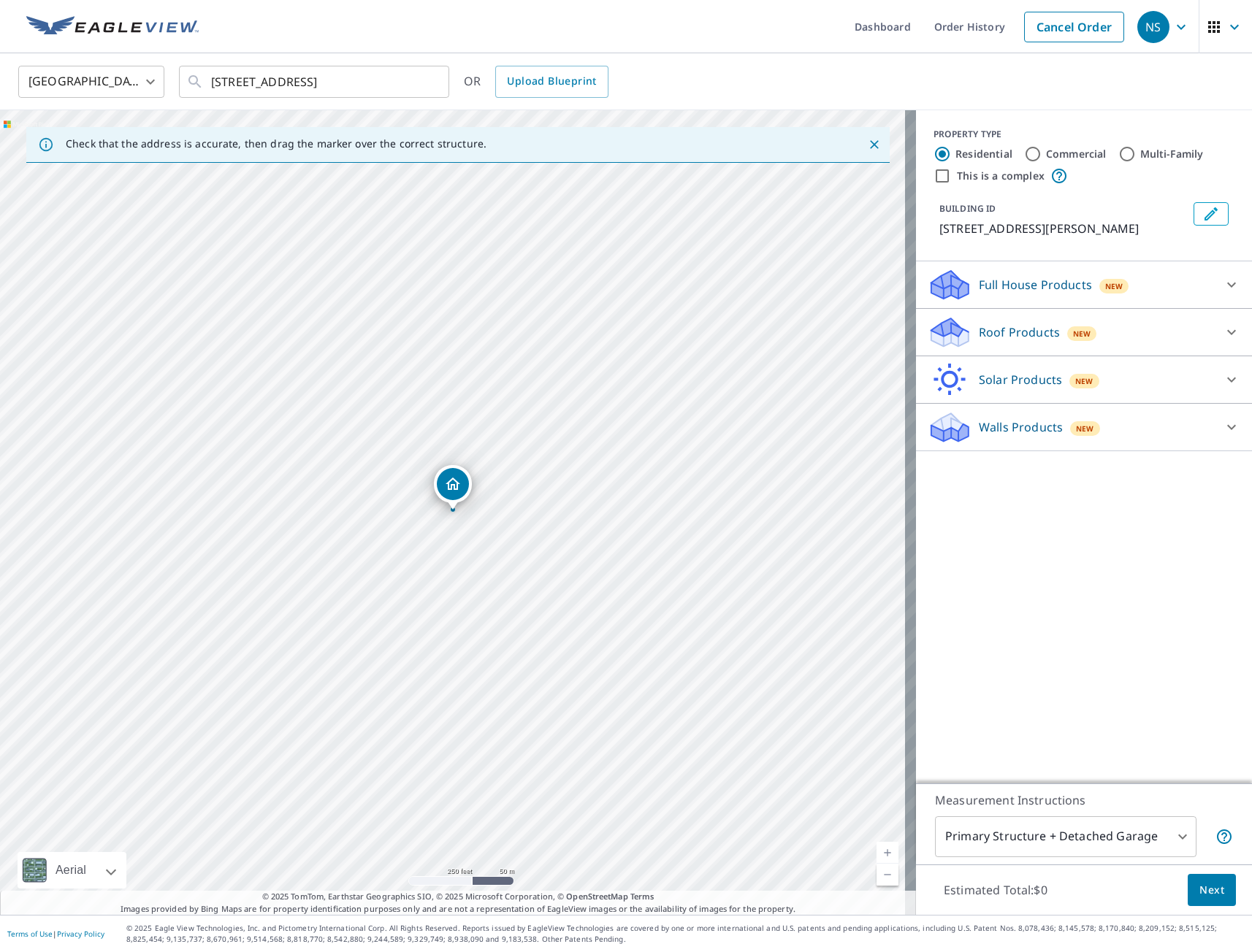
click at [1022, 282] on p "Full House Products" at bounding box center [1035, 285] width 113 height 18
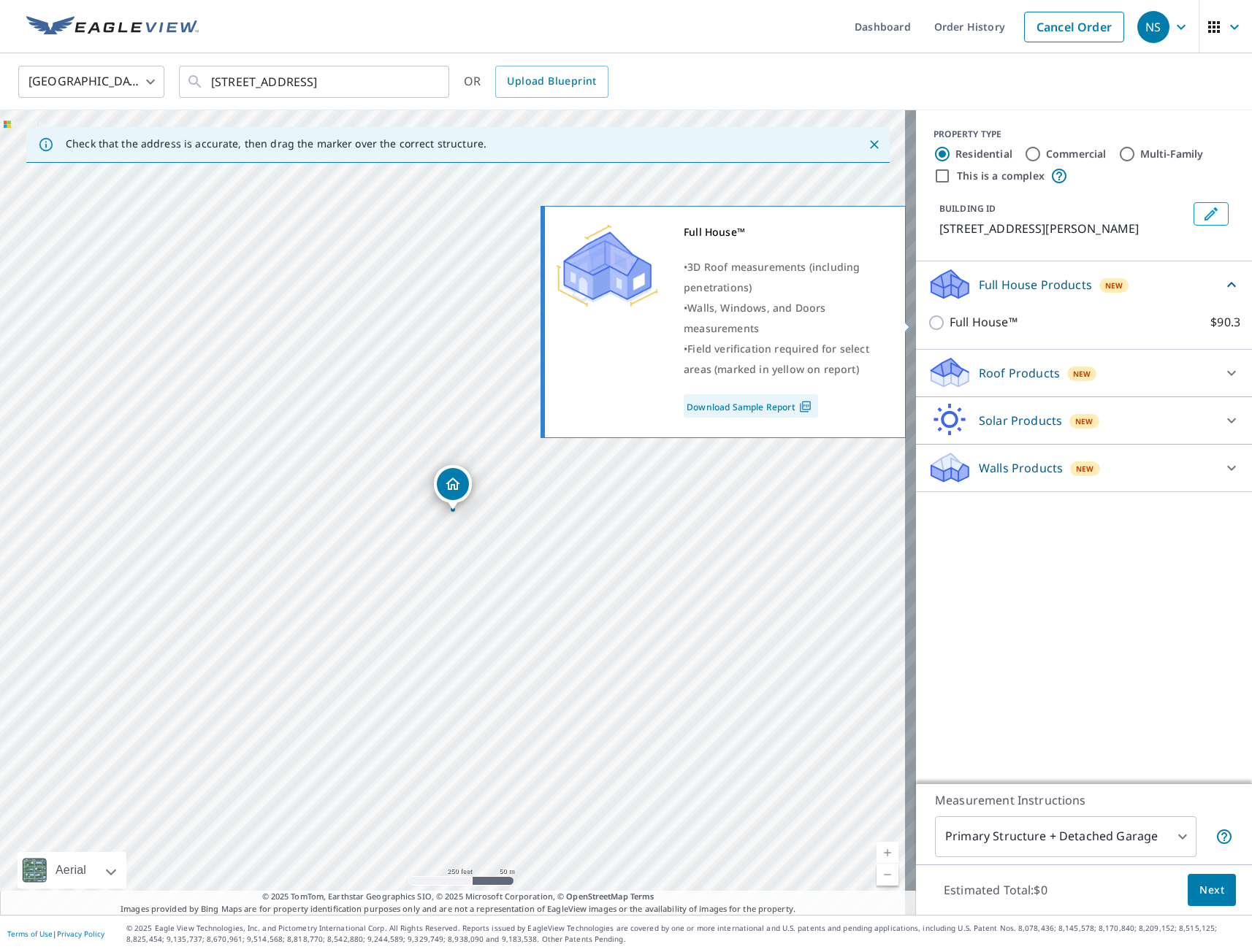
click at [928, 324] on input "Full House™ $90.3" at bounding box center [938, 323] width 22 height 18
checkbox input "true"
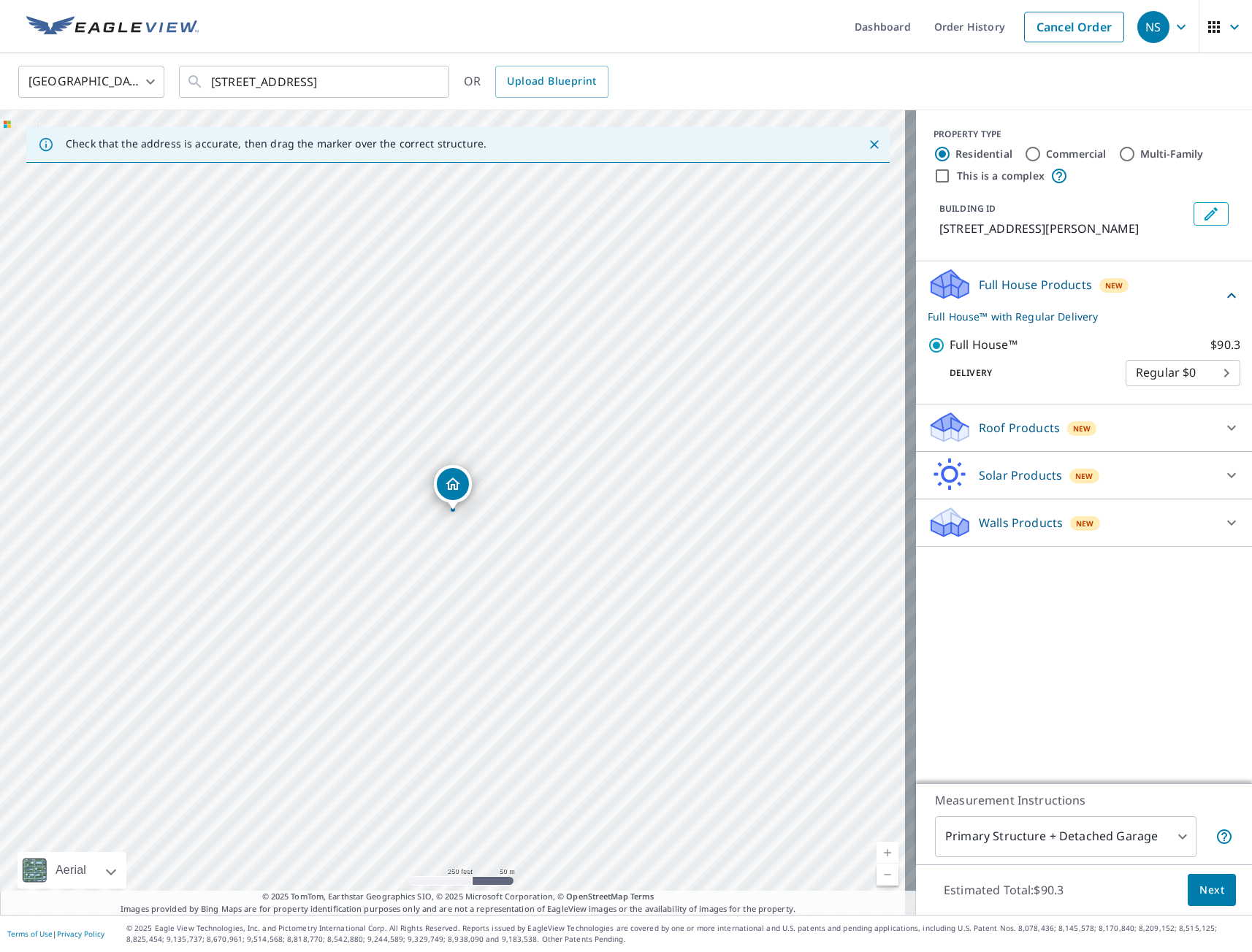
click at [1205, 889] on span "Next" at bounding box center [1211, 890] width 25 height 19
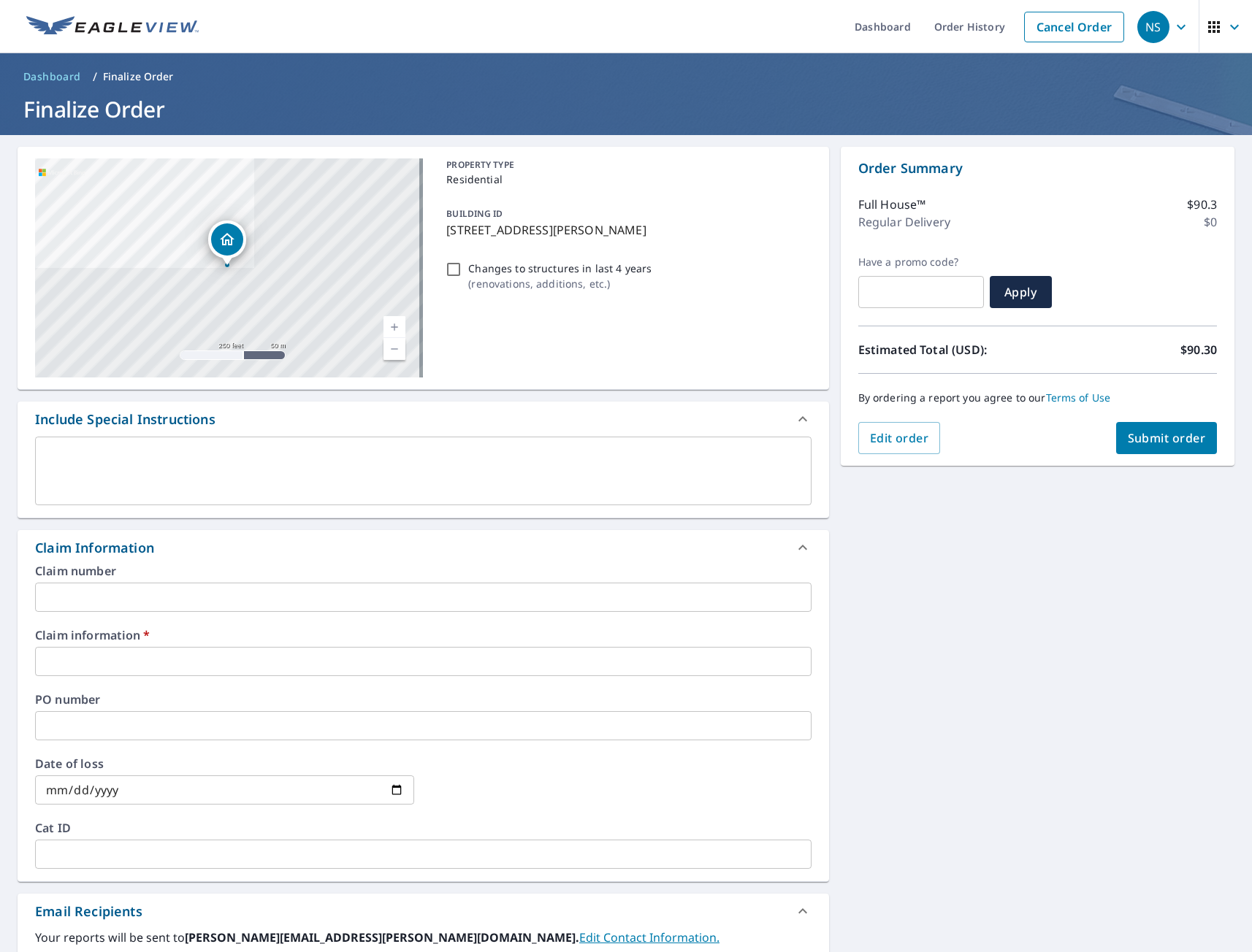
click at [95, 670] on input "text" at bounding box center [423, 661] width 777 height 29
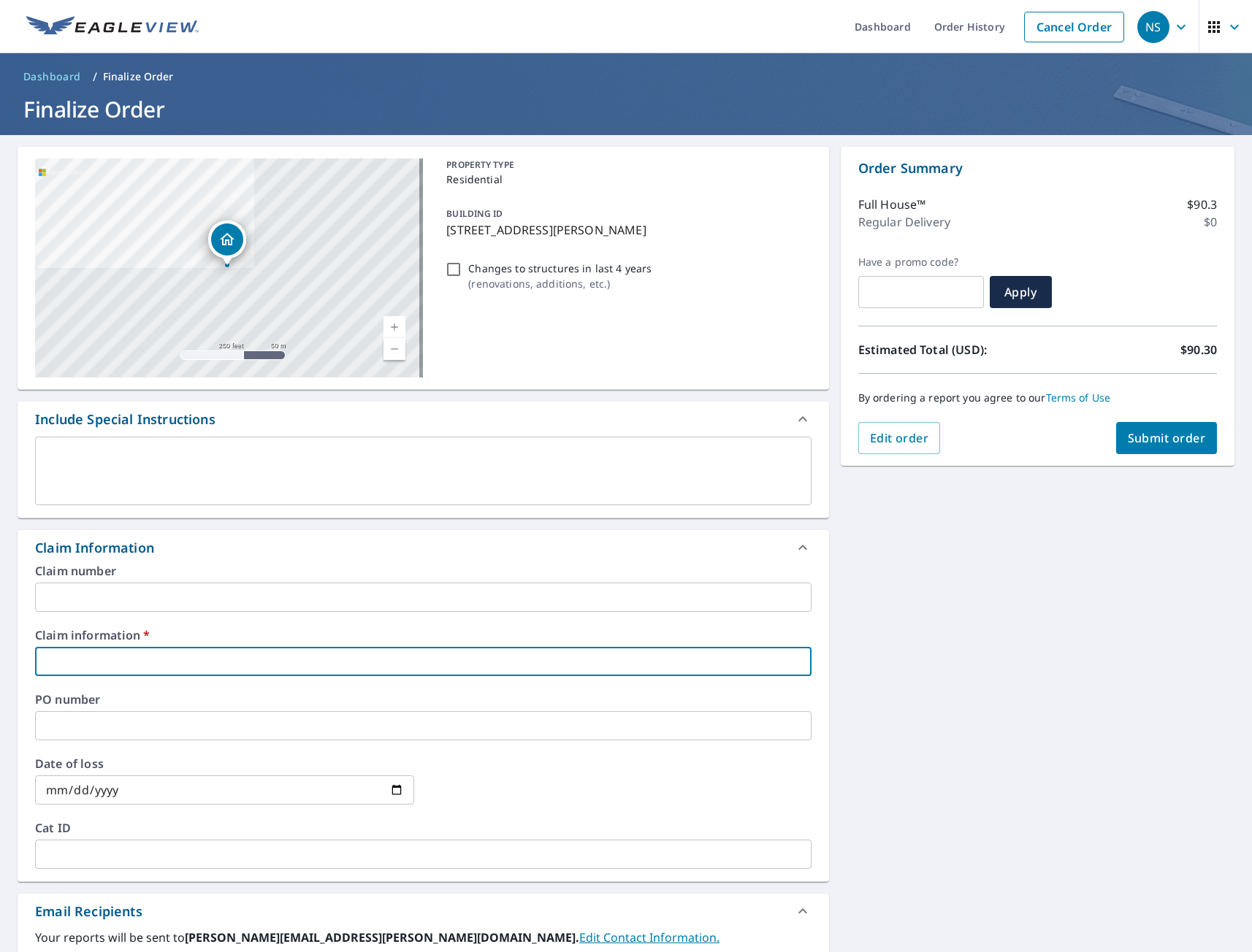
type input "tmj"
checkbox input "true"
click at [986, 714] on div "[STREET_ADDRESS] Aerial Road A standard road map Aerial A detailed look from ab…" at bounding box center [626, 670] width 1252 height 1071
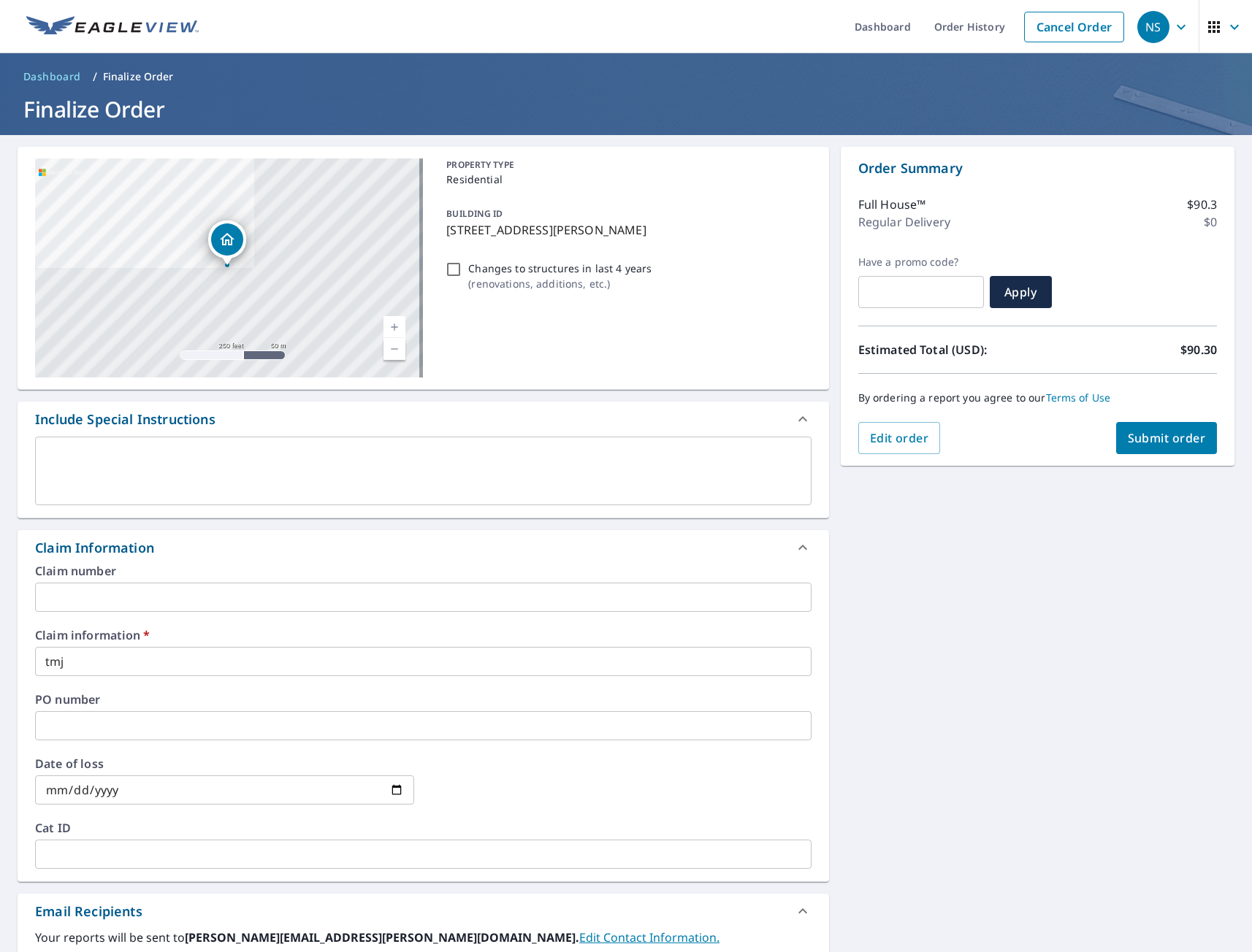
click at [1010, 727] on div "[STREET_ADDRESS] Aerial Road A standard road map Aerial A detailed look from ab…" at bounding box center [626, 670] width 1252 height 1071
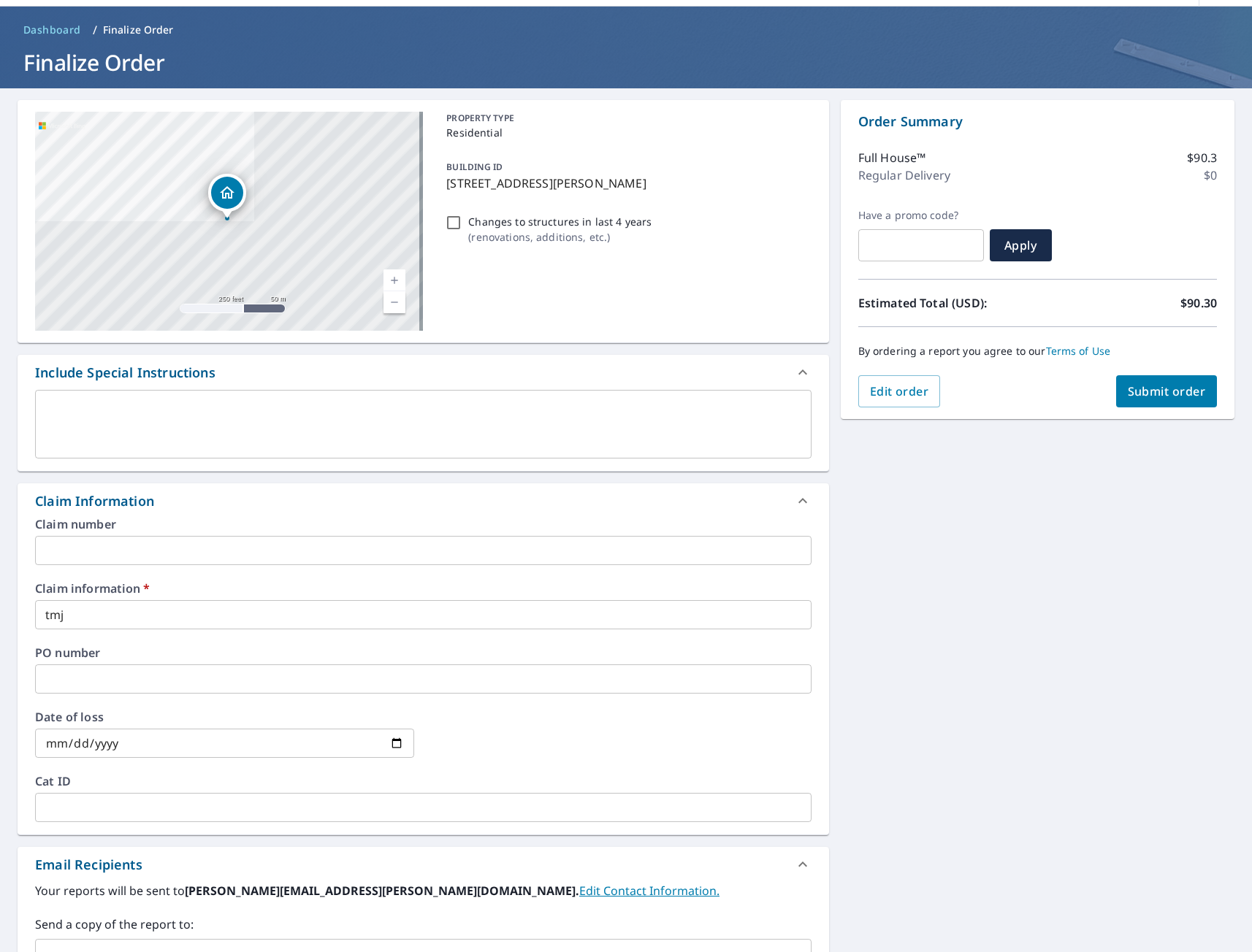
scroll to position [291, 0]
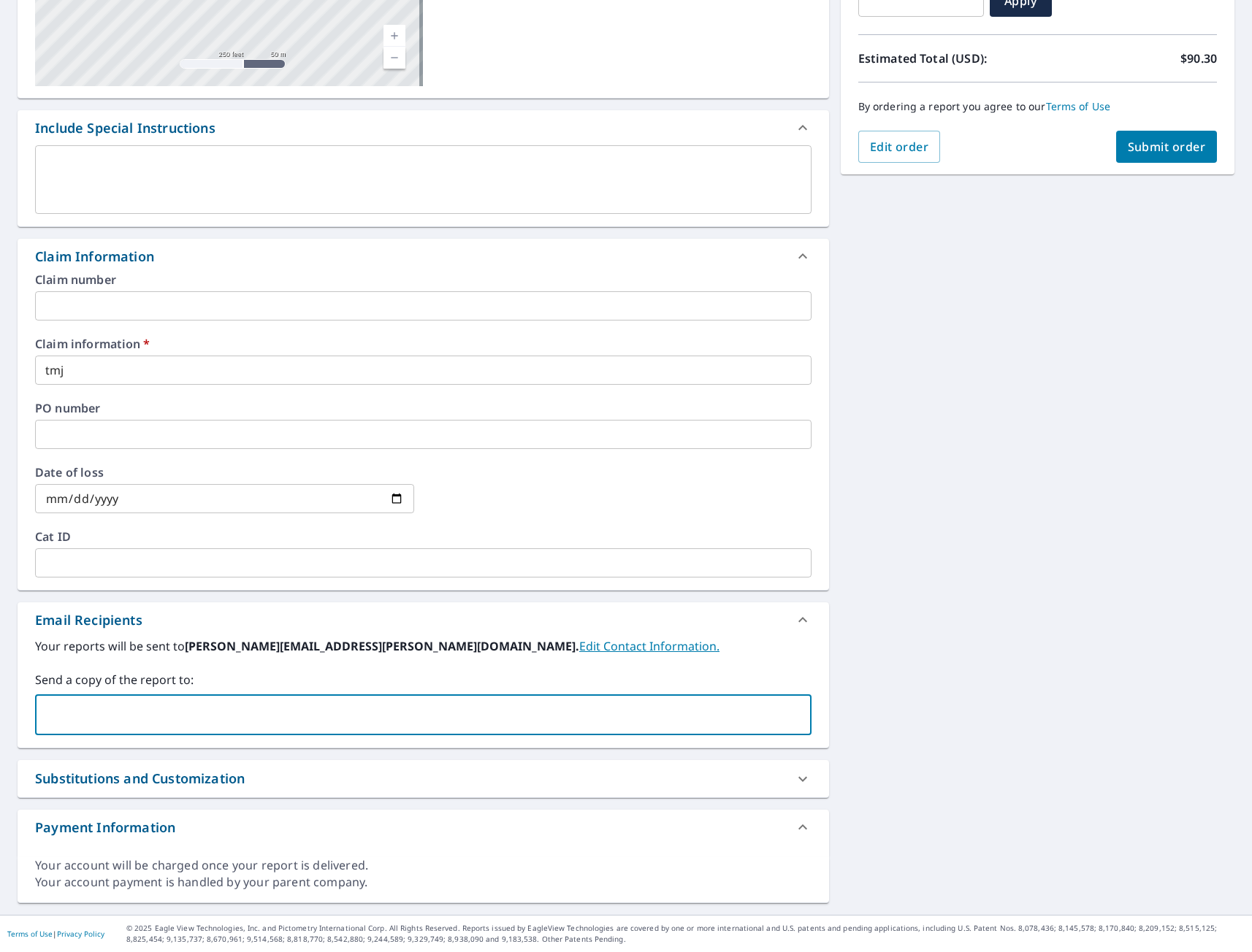
click at [95, 727] on input "text" at bounding box center [412, 714] width 742 height 28
type input "makenize@#[DOMAIN_NAME]"
click at [92, 715] on span "makenize@#[DOMAIN_NAME]" at bounding box center [120, 715] width 152 height 14
click at [110, 715] on span "makenize@#[DOMAIN_NAME]" at bounding box center [120, 715] width 152 height 14
click at [203, 714] on icon at bounding box center [197, 715] width 12 height 16
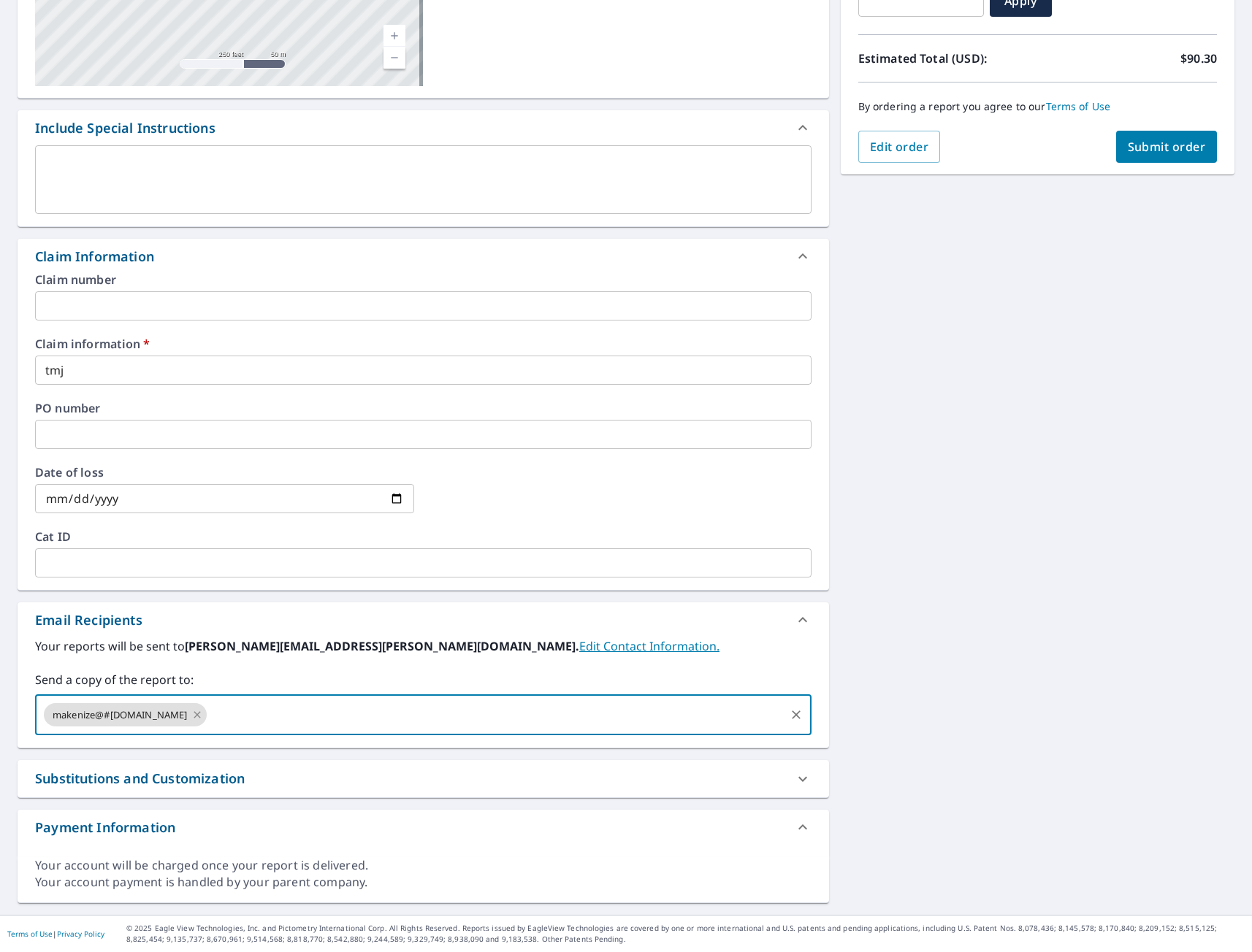
checkbox input "true"
type input "[EMAIL_ADDRESS][DOMAIN_NAME]"
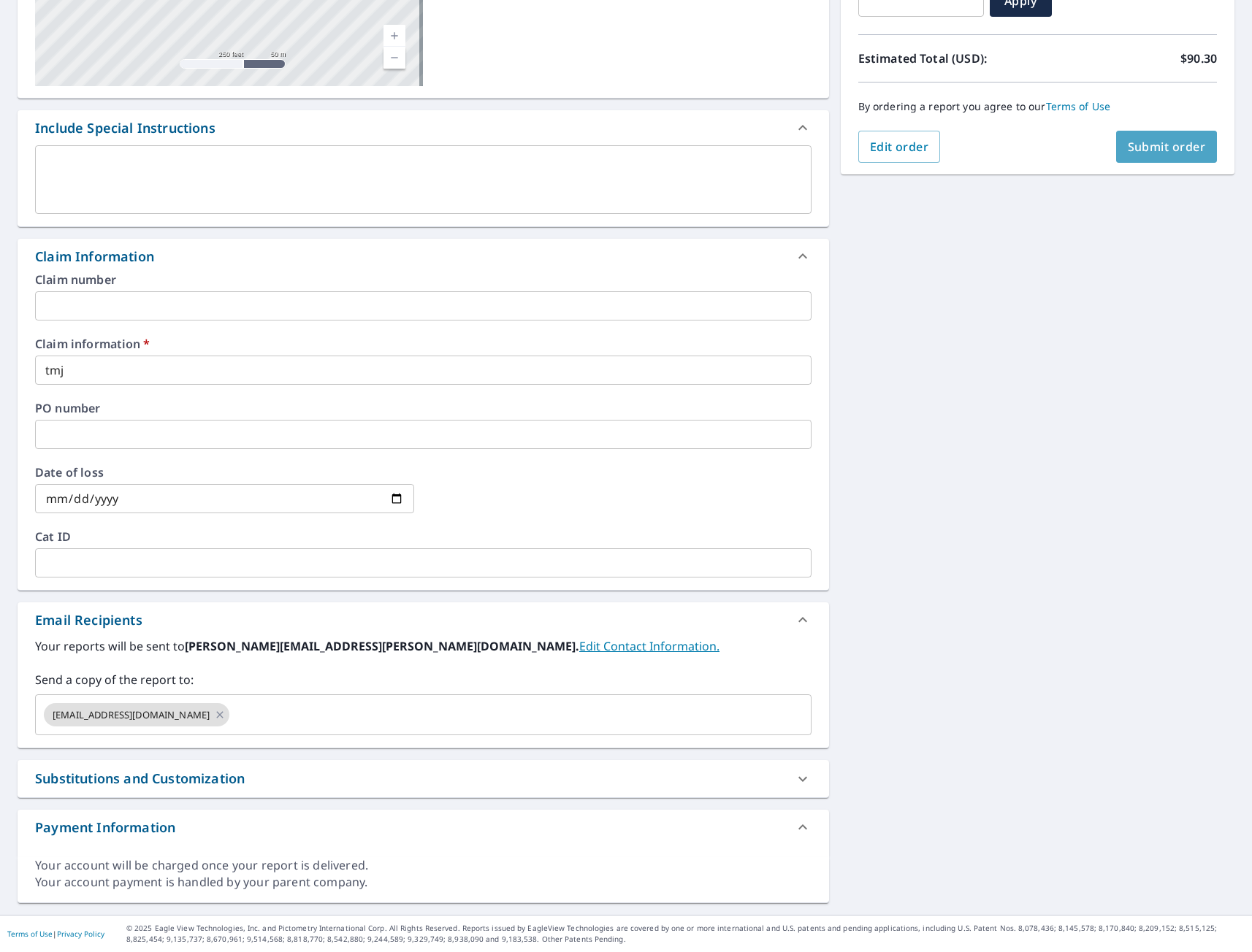
click at [1155, 142] on span "Submit order" at bounding box center [1166, 147] width 78 height 16
checkbox input "true"
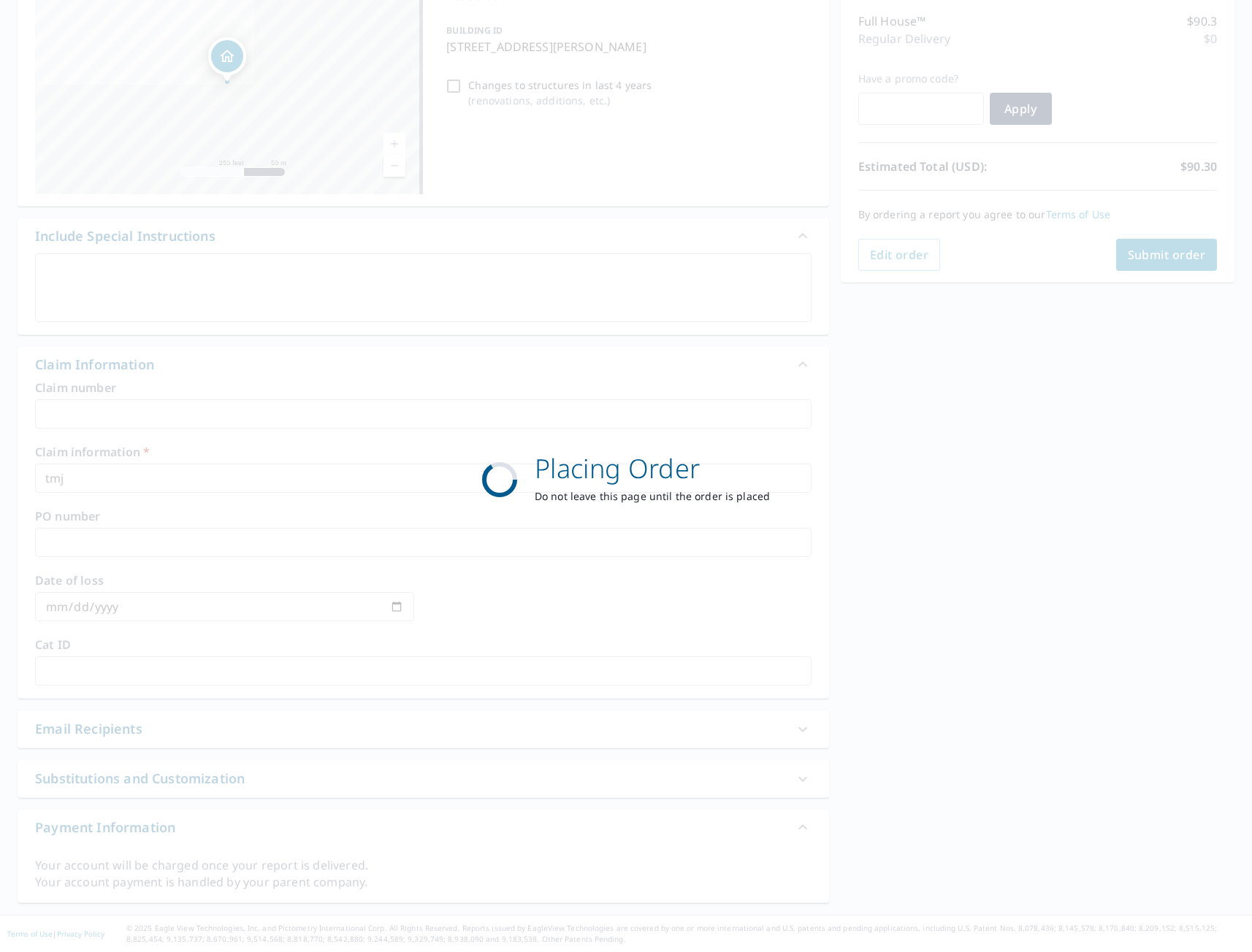
scroll to position [183, 0]
